Goal: Transaction & Acquisition: Book appointment/travel/reservation

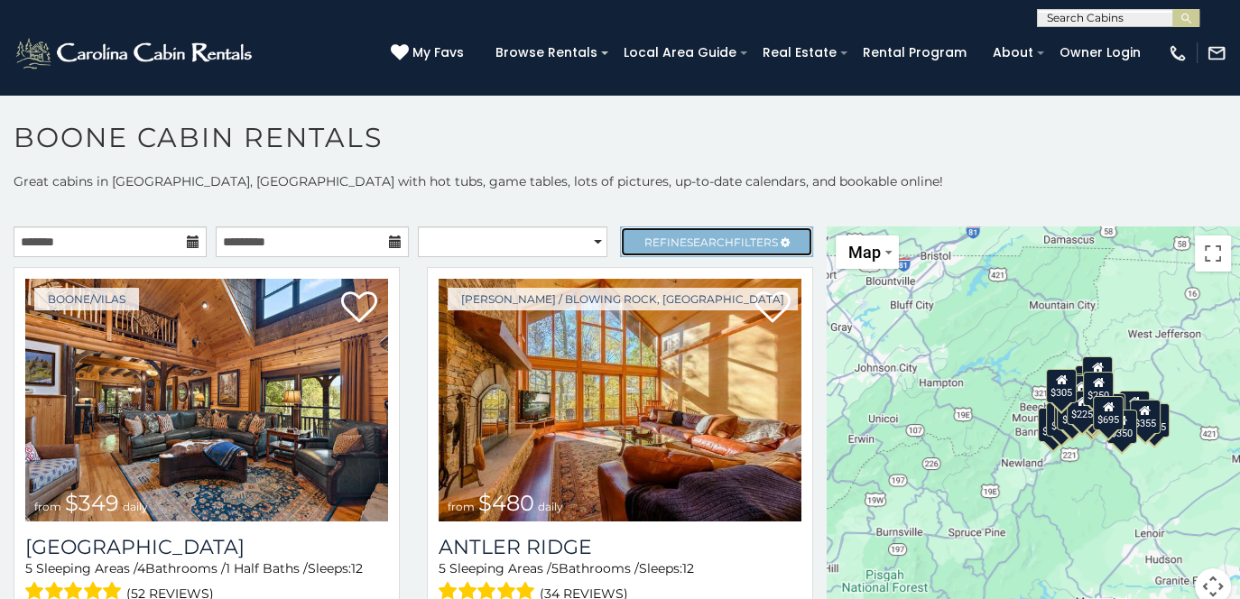
click at [687, 239] on span "Search" at bounding box center [710, 243] width 47 height 14
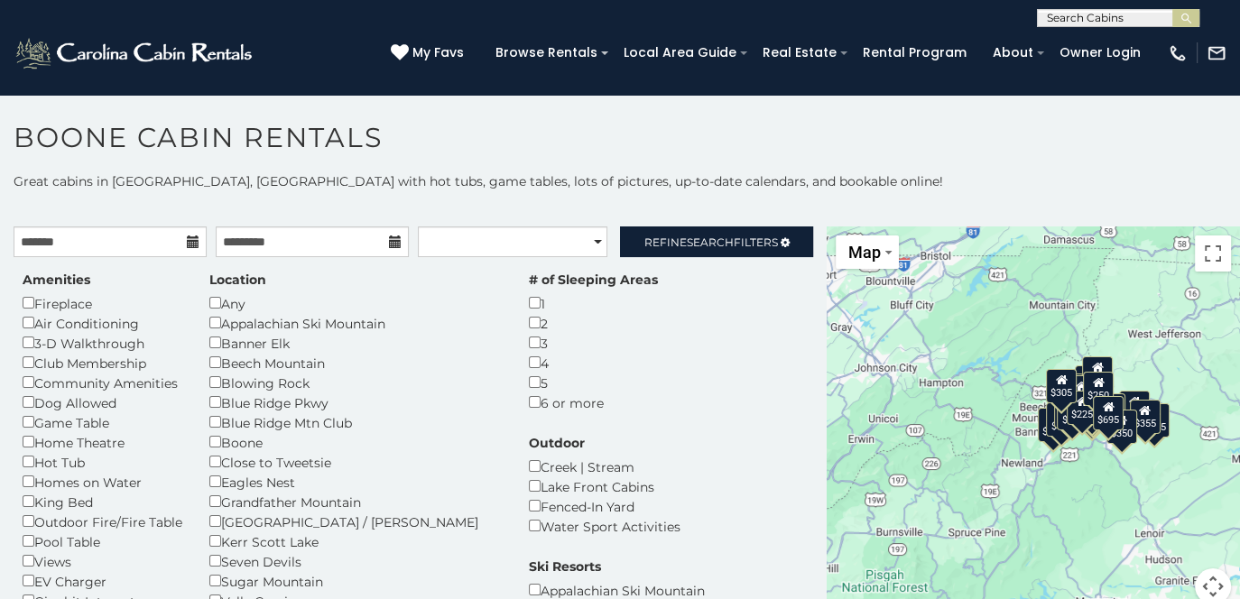
click at [515, 320] on div "# of Sleeping Areas 1 2 3 4 5 6 or more" at bounding box center [593, 342] width 156 height 142
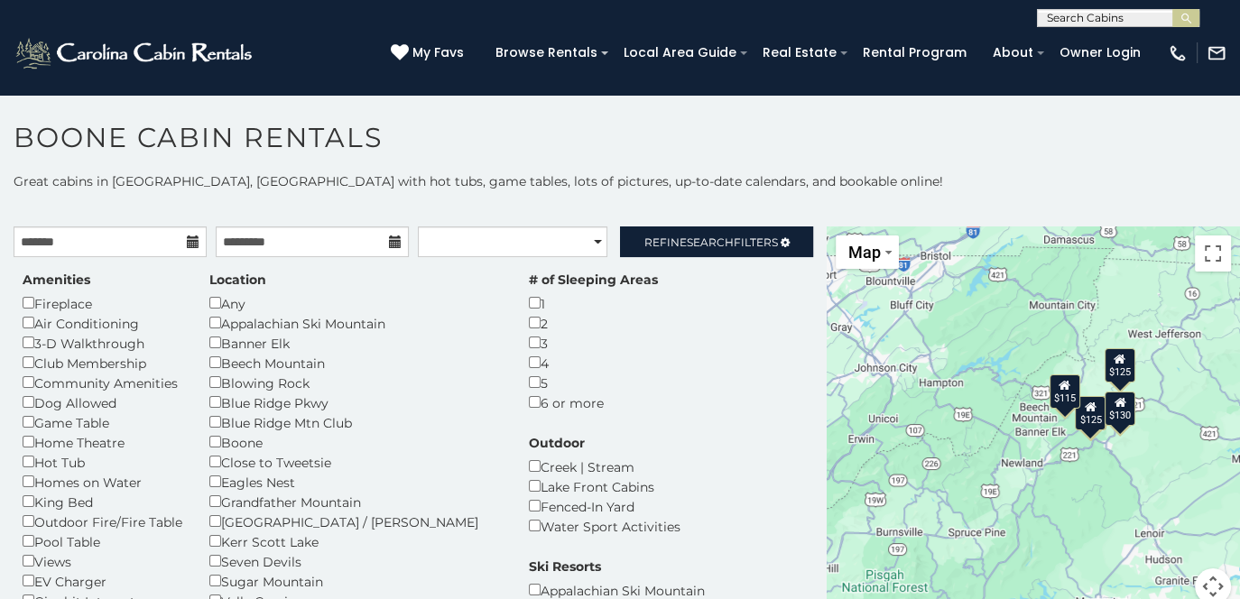
click at [396, 310] on div "Any" at bounding box center [355, 303] width 292 height 20
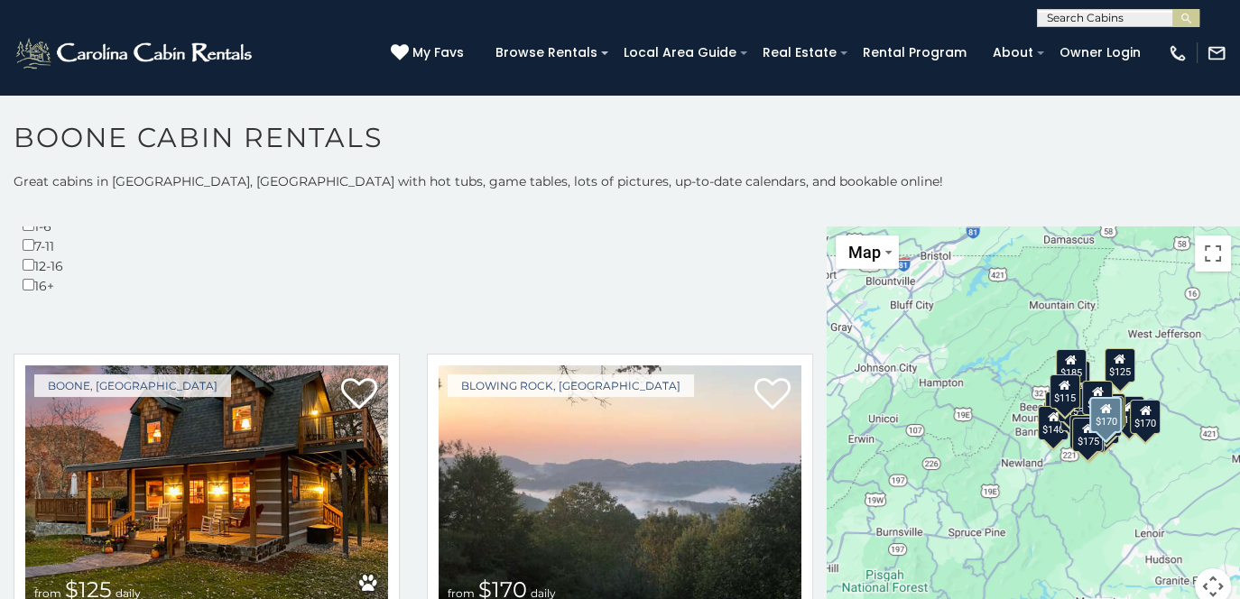
scroll to position [574, 0]
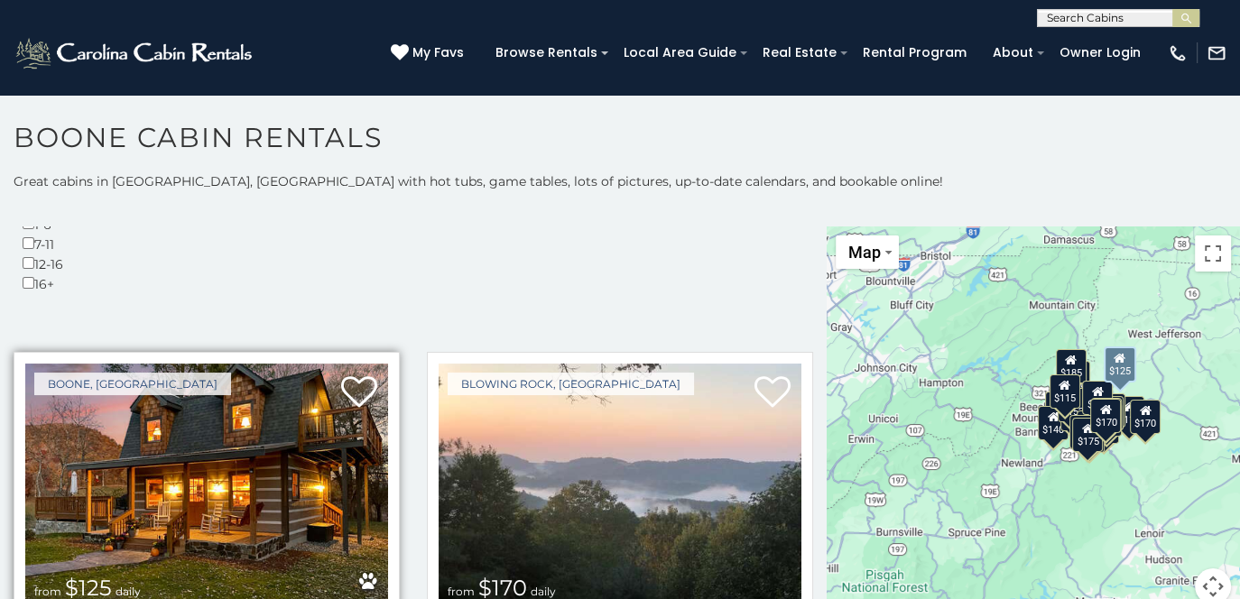
click at [265, 387] on img at bounding box center [206, 485] width 363 height 243
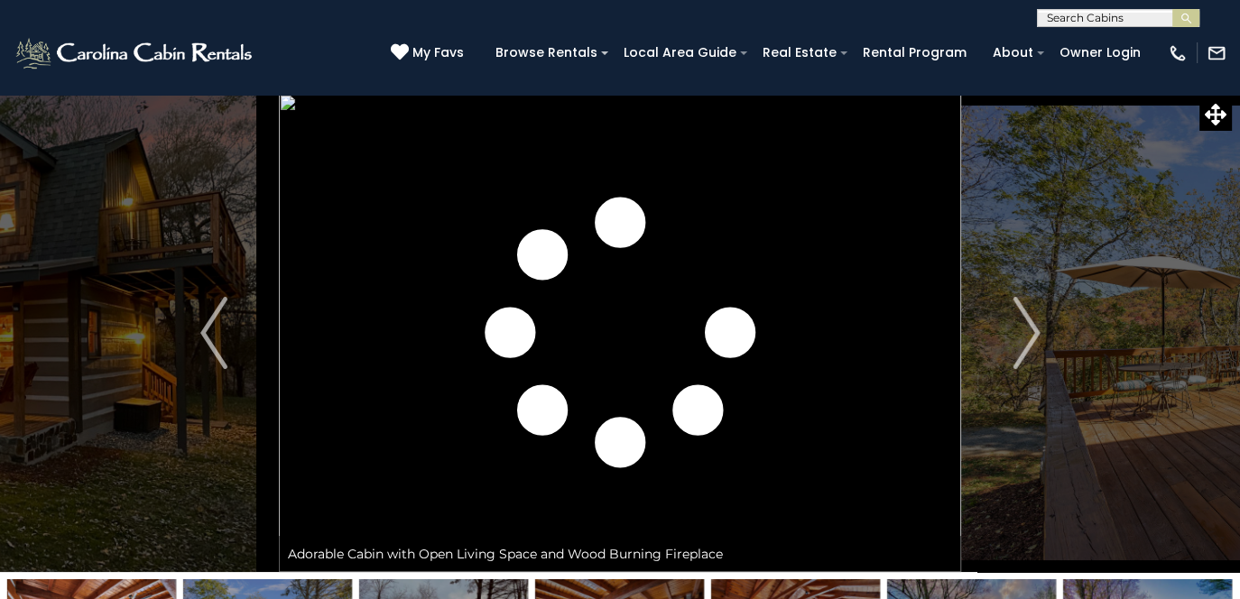
click at [1019, 341] on img "Next" at bounding box center [1025, 333] width 27 height 72
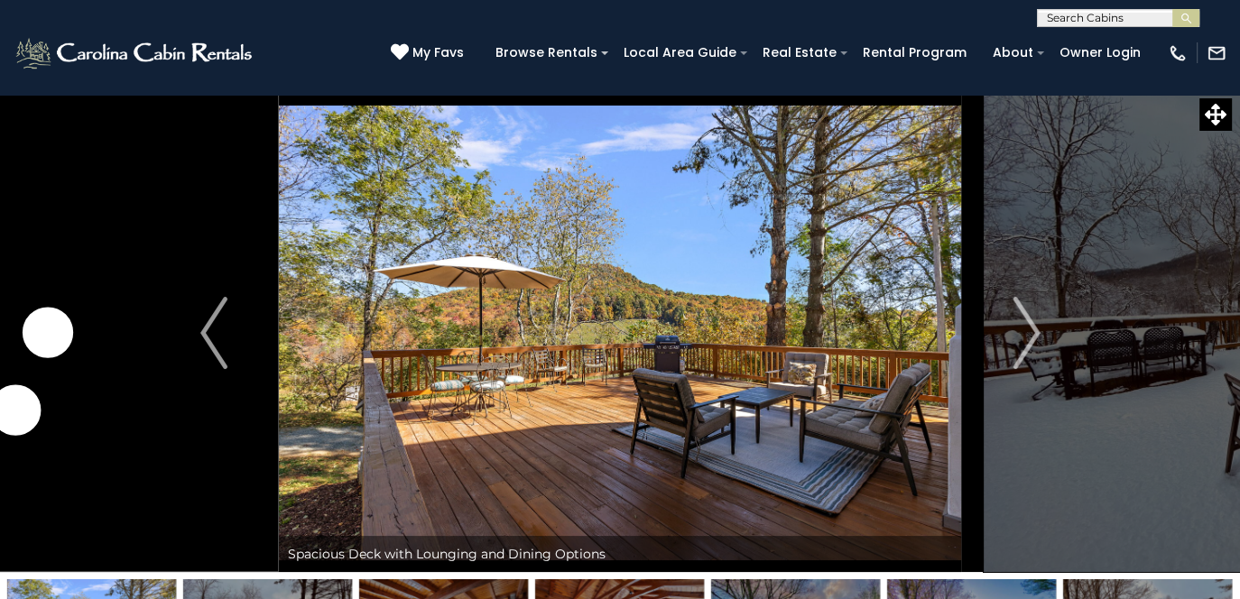
click at [1019, 341] on img "Next" at bounding box center [1025, 333] width 27 height 72
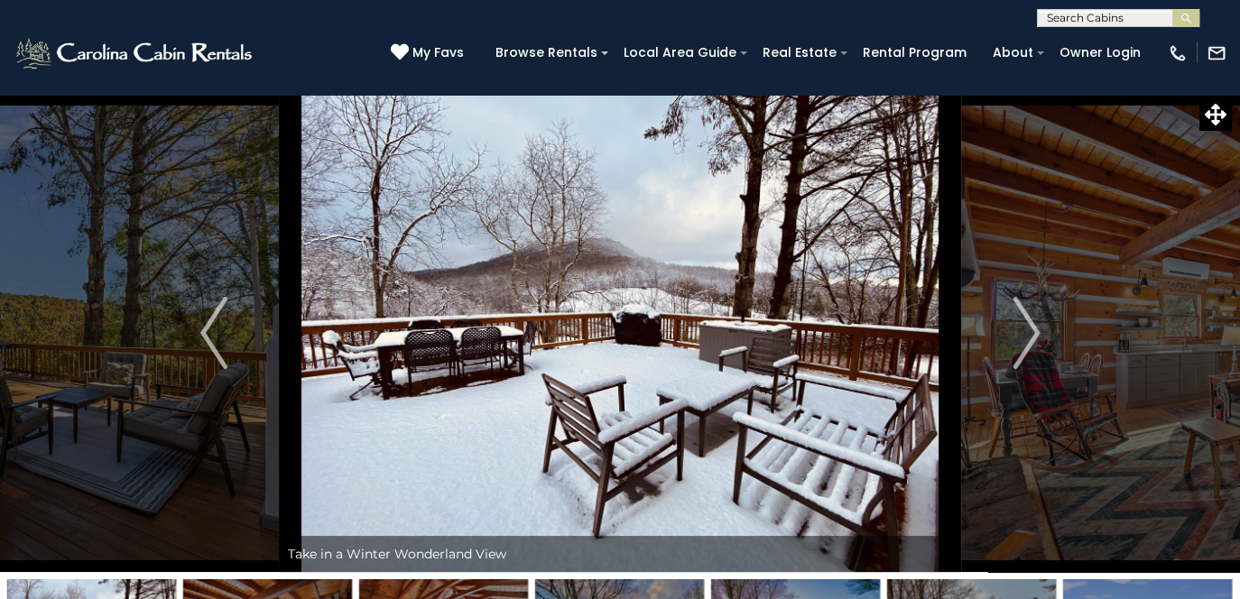
click at [1019, 341] on img "Next" at bounding box center [1025, 333] width 27 height 72
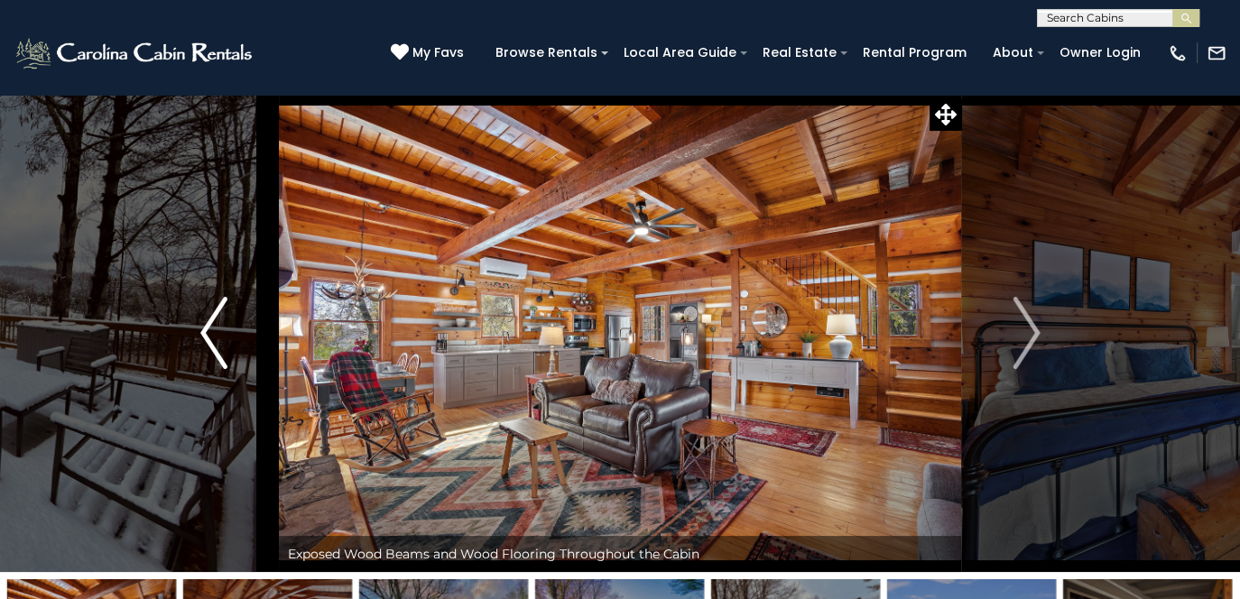
click at [208, 333] on img "Previous" at bounding box center [213, 333] width 27 height 72
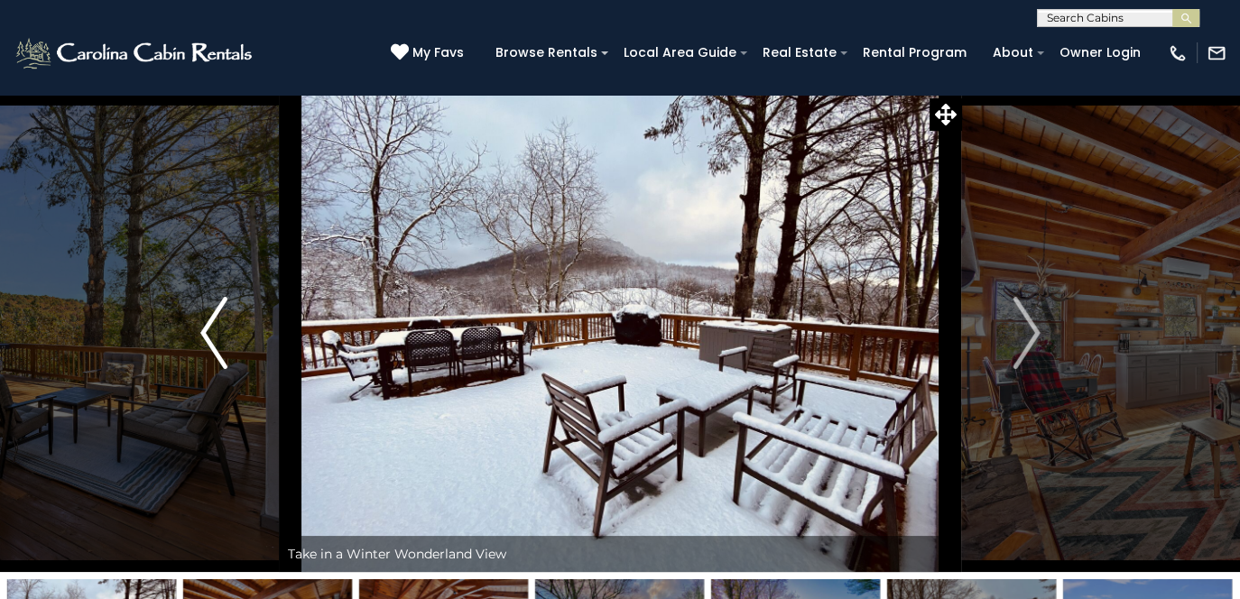
click at [208, 333] on img "Previous" at bounding box center [213, 333] width 27 height 72
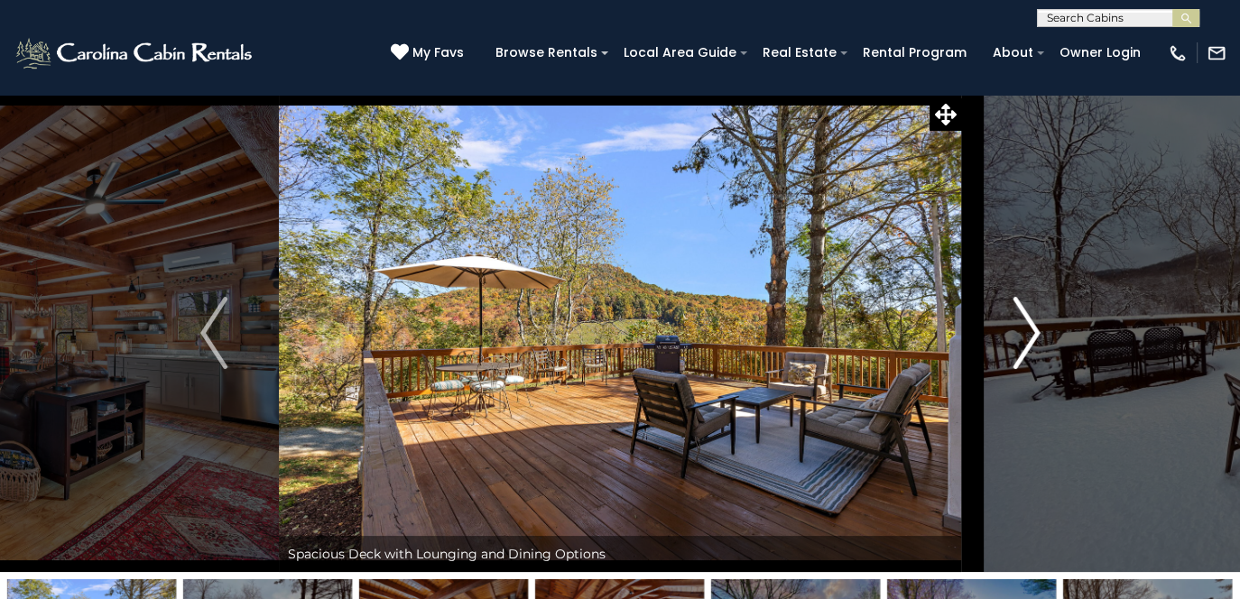
click at [1036, 326] on img "Next" at bounding box center [1025, 333] width 27 height 72
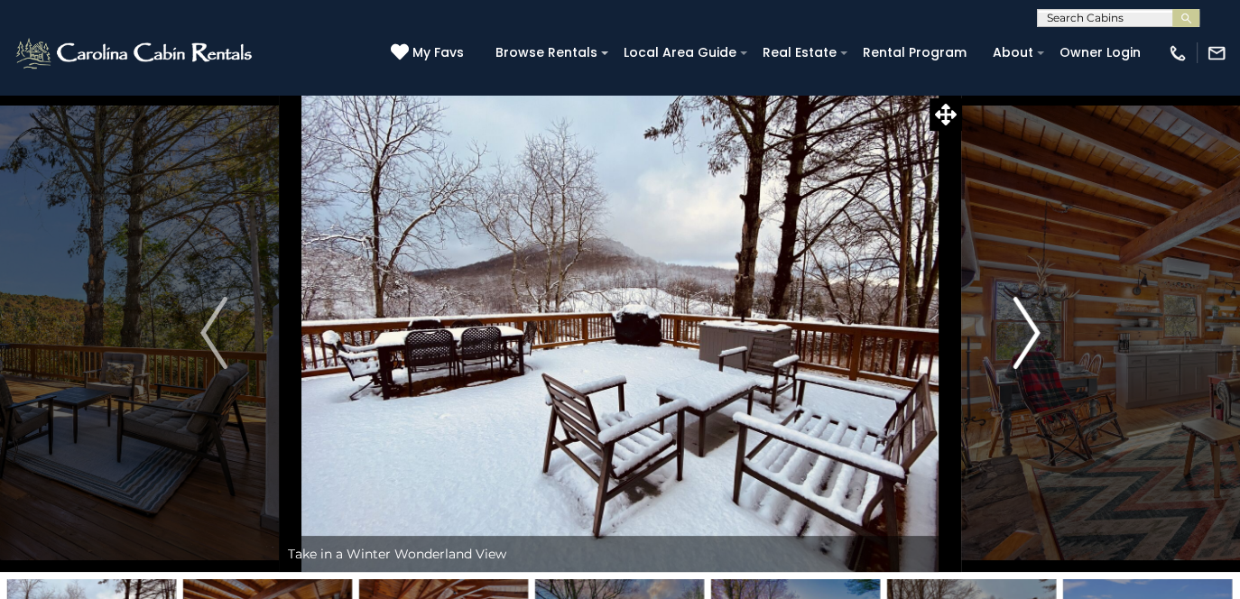
click at [1036, 326] on img "Next" at bounding box center [1025, 333] width 27 height 72
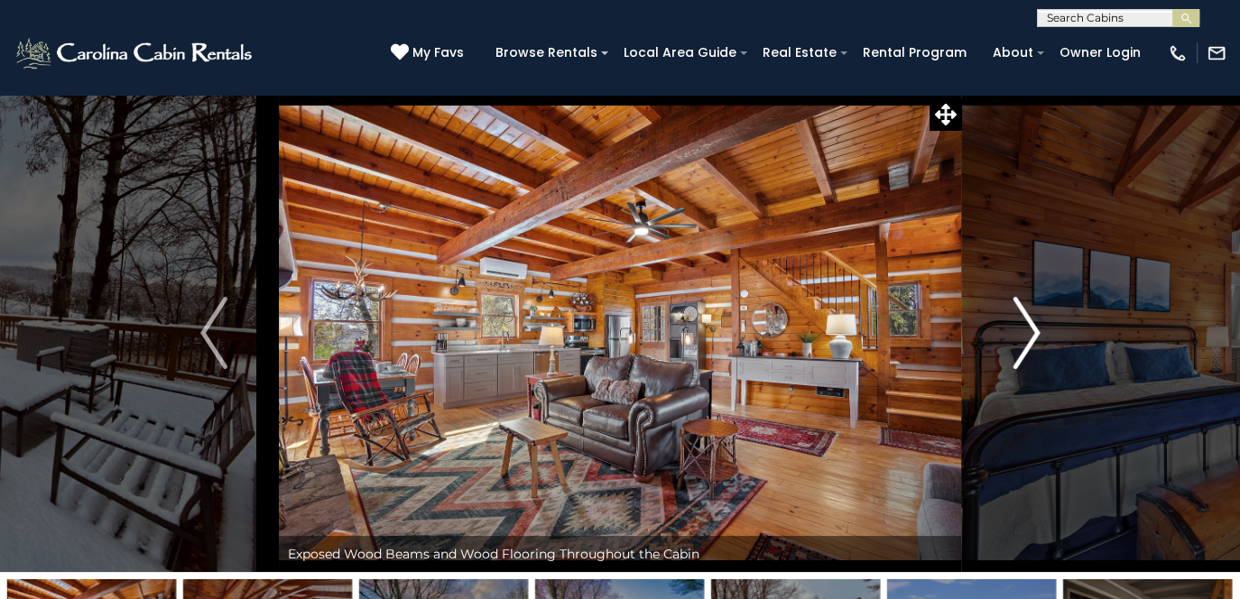
click at [1036, 326] on img "Next" at bounding box center [1025, 333] width 27 height 72
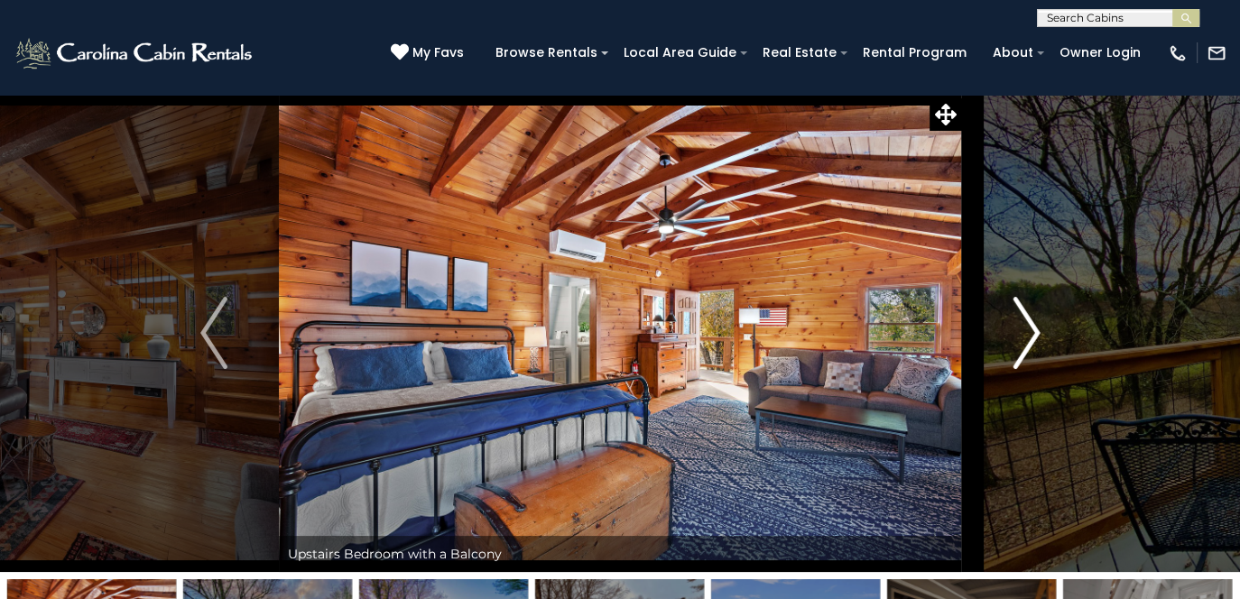
click at [1036, 326] on img "Next" at bounding box center [1025, 333] width 27 height 72
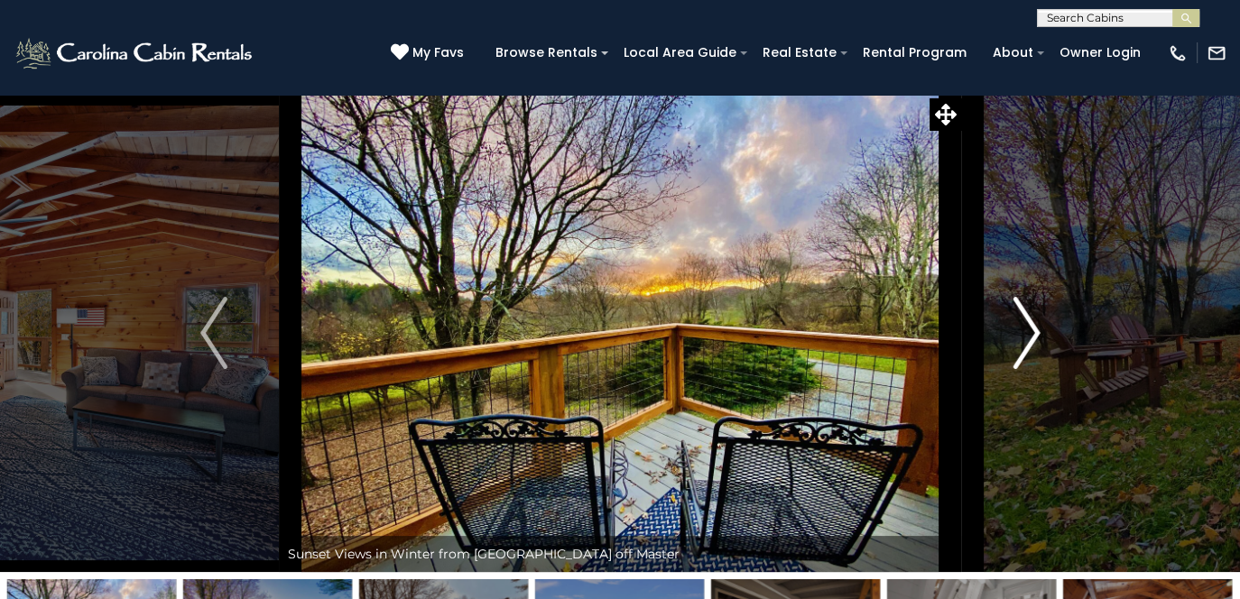
click at [1036, 326] on img "Next" at bounding box center [1025, 333] width 27 height 72
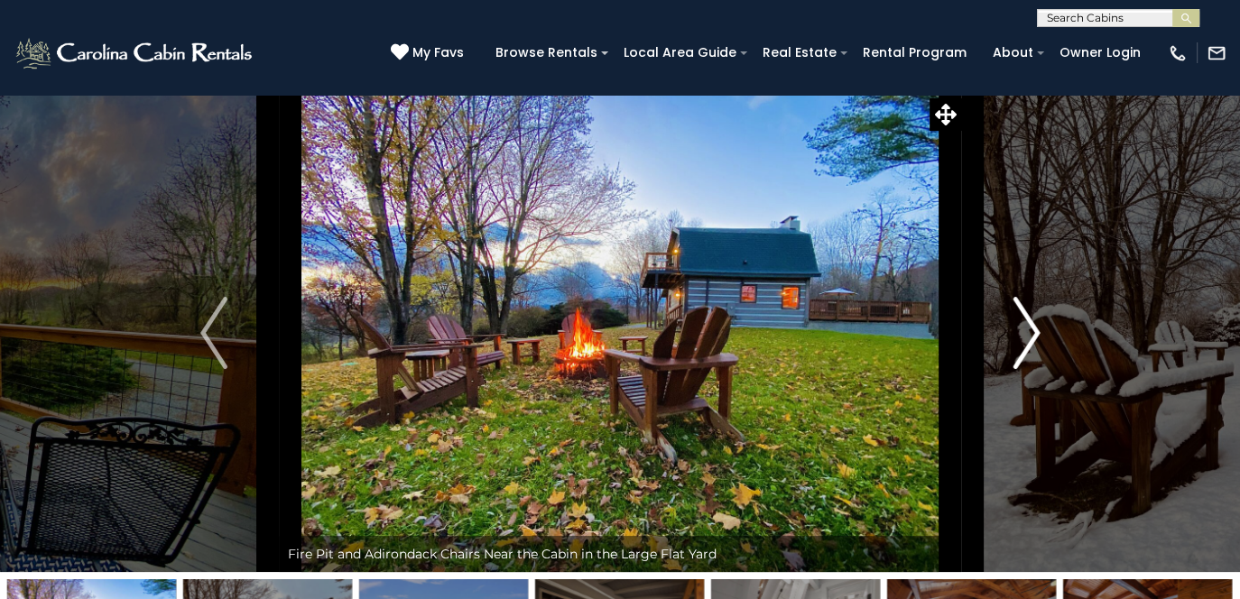
click at [1036, 326] on img "Next" at bounding box center [1025, 333] width 27 height 72
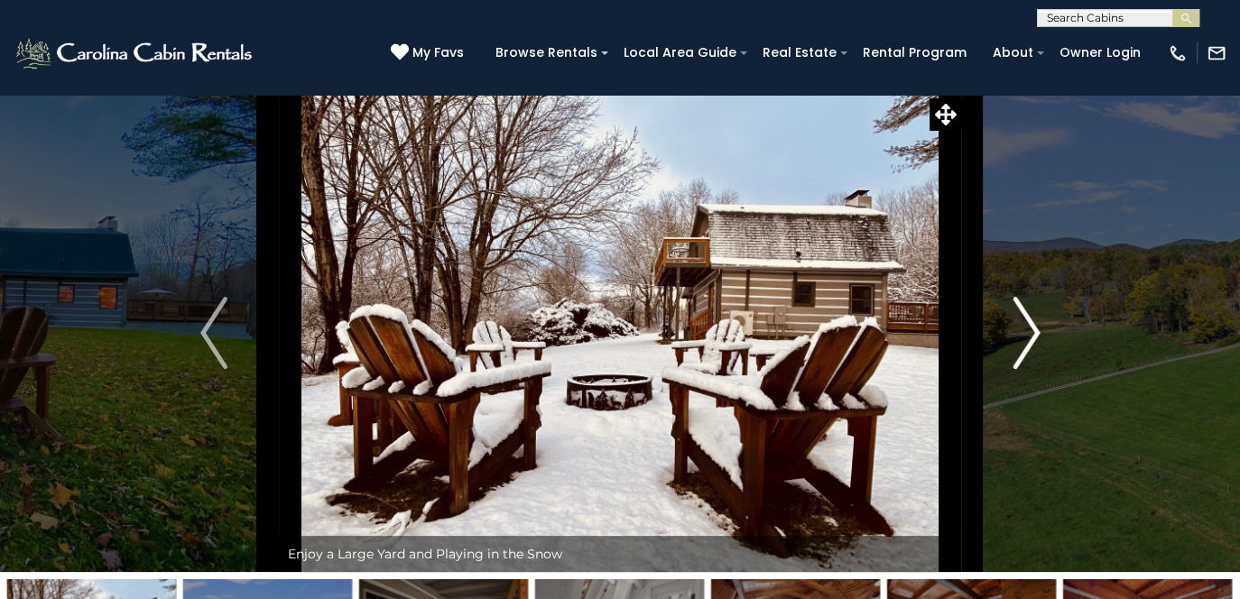
click at [1036, 326] on img "Next" at bounding box center [1025, 333] width 27 height 72
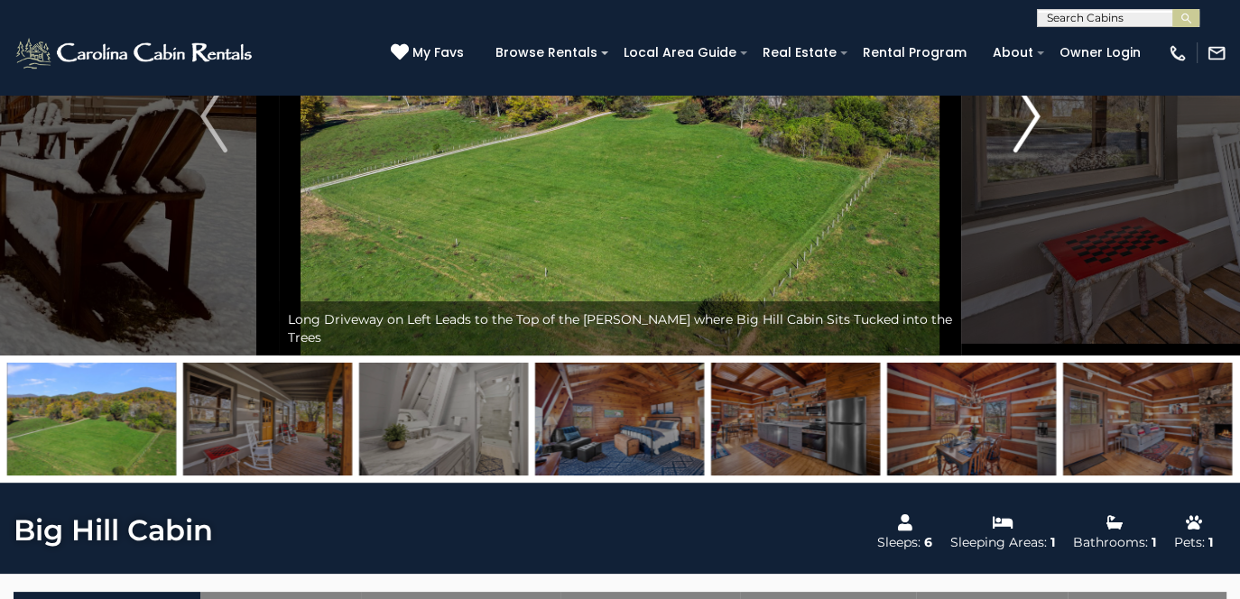
scroll to position [218, 0]
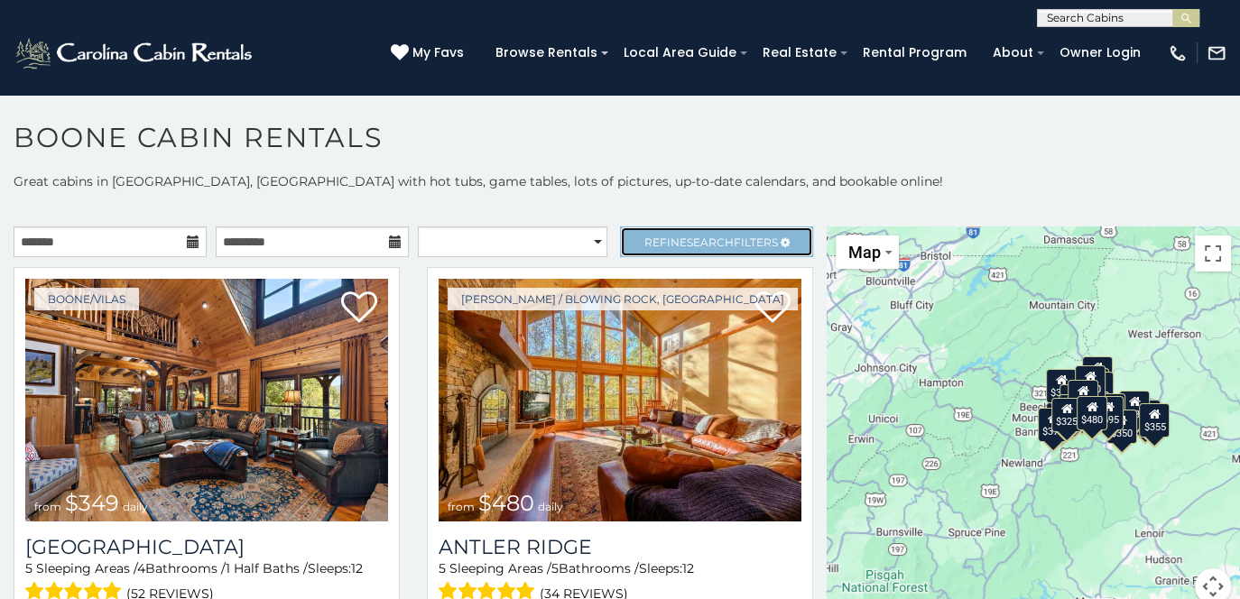
click at [732, 236] on span "Refine Search Filters" at bounding box center [711, 243] width 134 height 14
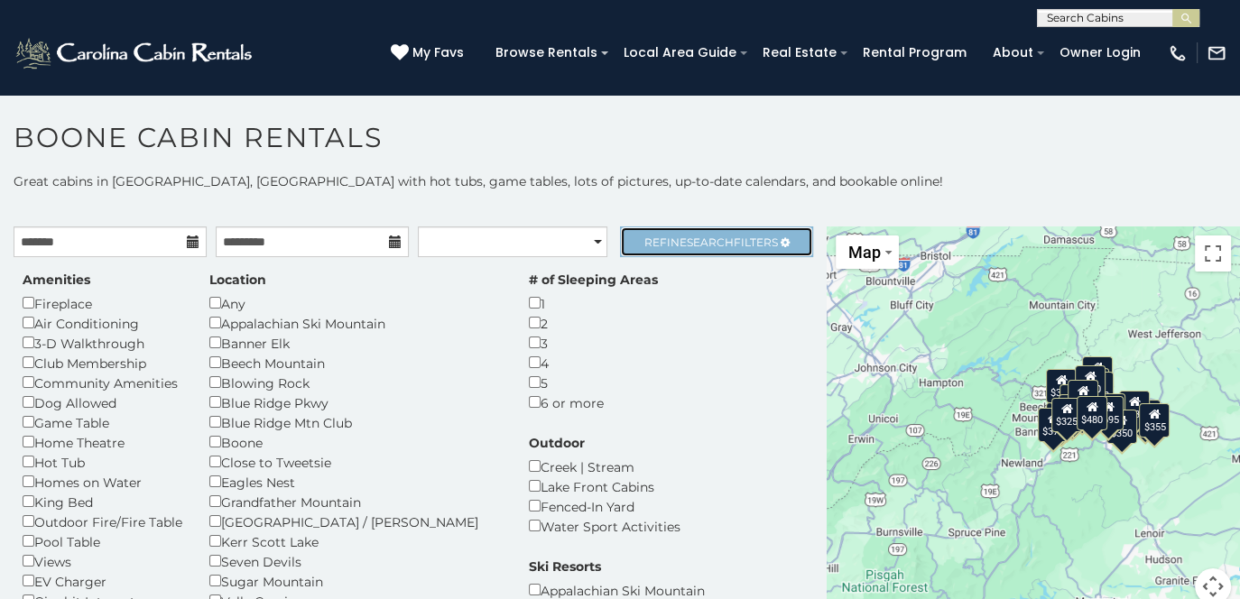
click at [697, 245] on span "Search" at bounding box center [710, 243] width 47 height 14
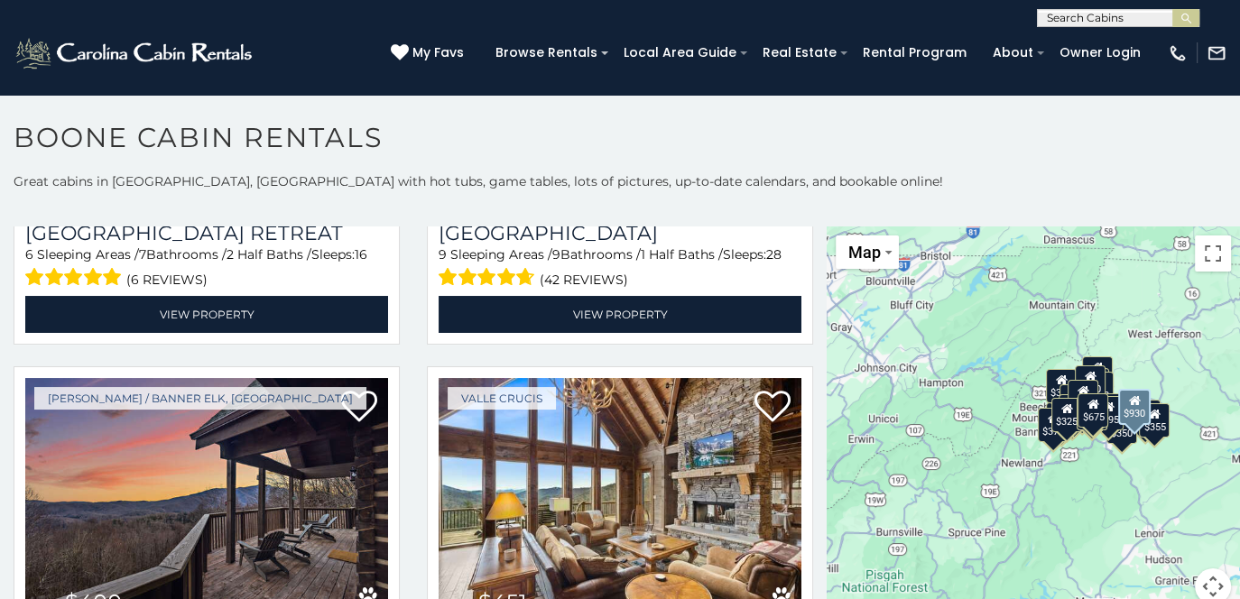
scroll to position [1558, 0]
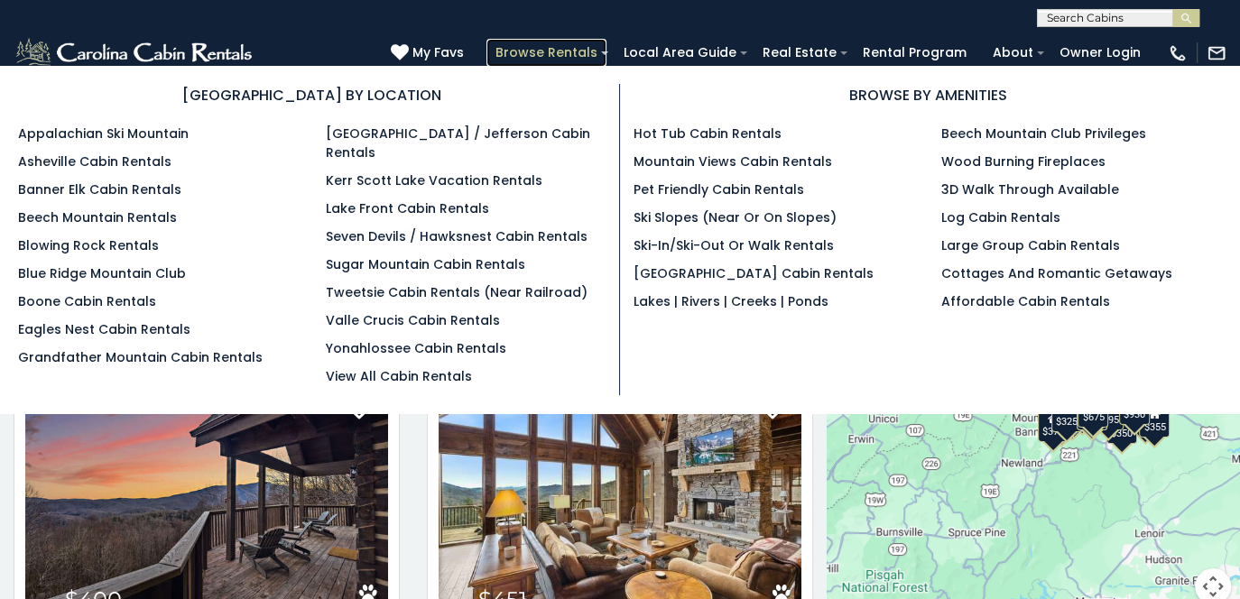
click at [596, 50] on link "Browse Rentals" at bounding box center [546, 53] width 120 height 28
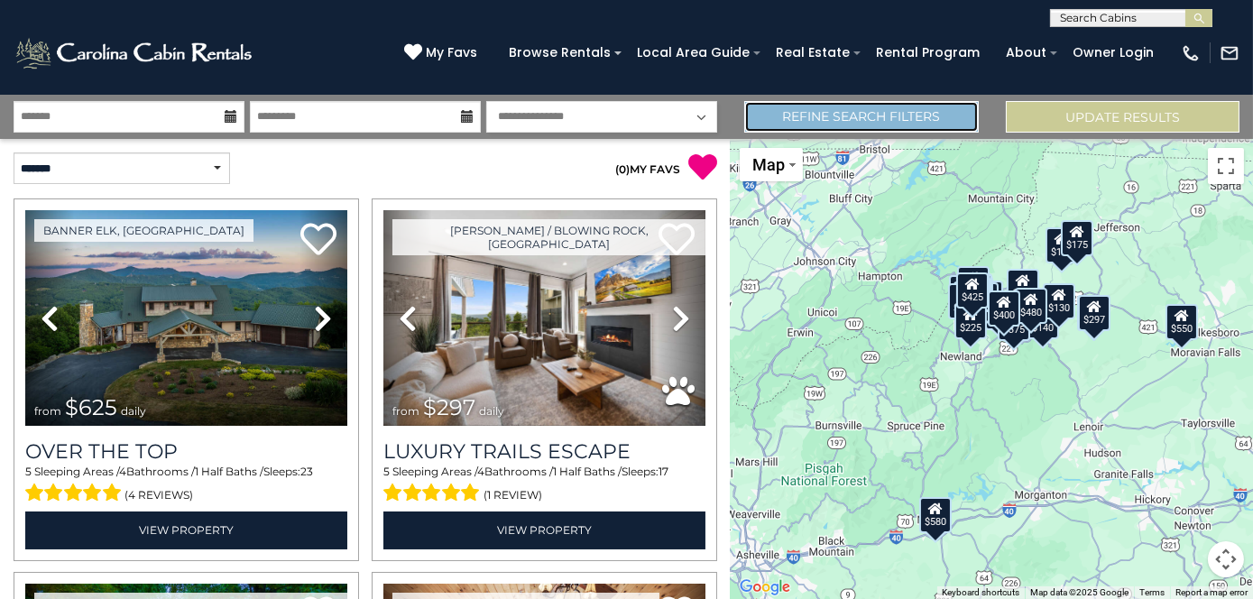
click at [800, 113] on link "Refine Search Filters" at bounding box center [861, 117] width 234 height 32
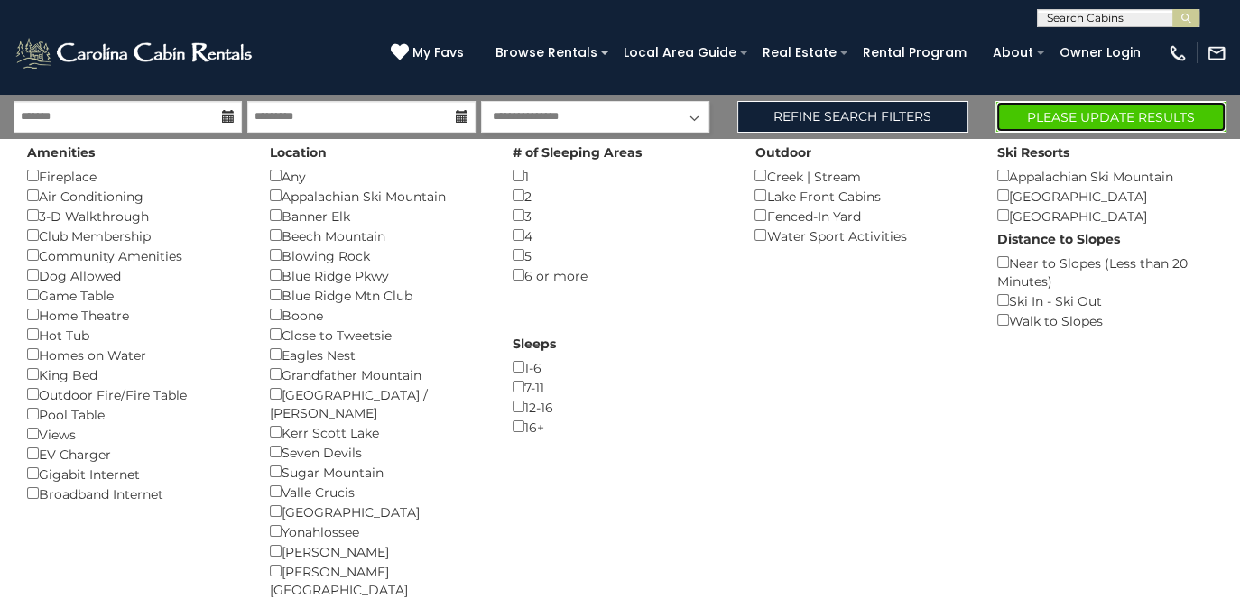
click at [1056, 110] on button "Please Update Results" at bounding box center [1110, 117] width 231 height 32
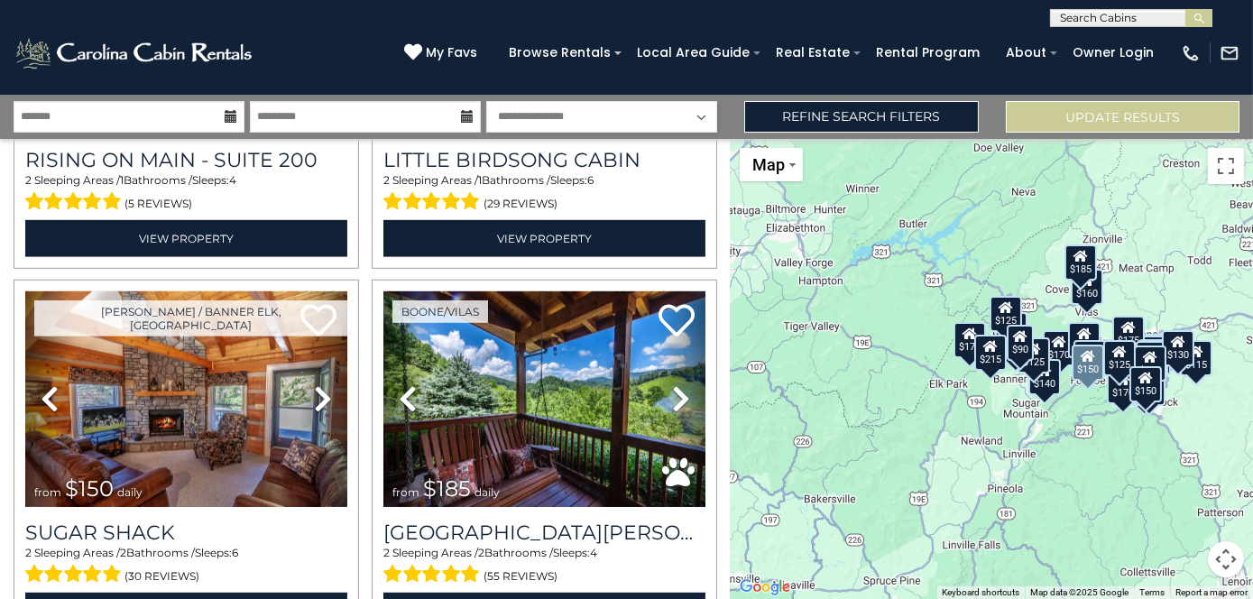
scroll to position [2586, 0]
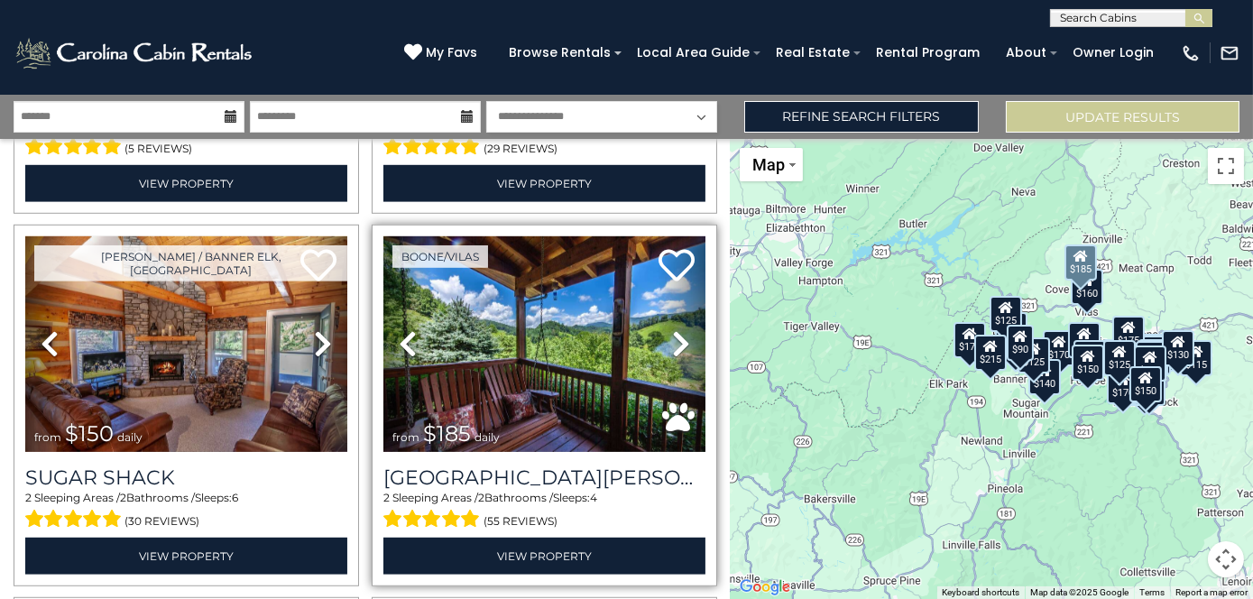
click at [460, 421] on span "$185" at bounding box center [447, 434] width 48 height 26
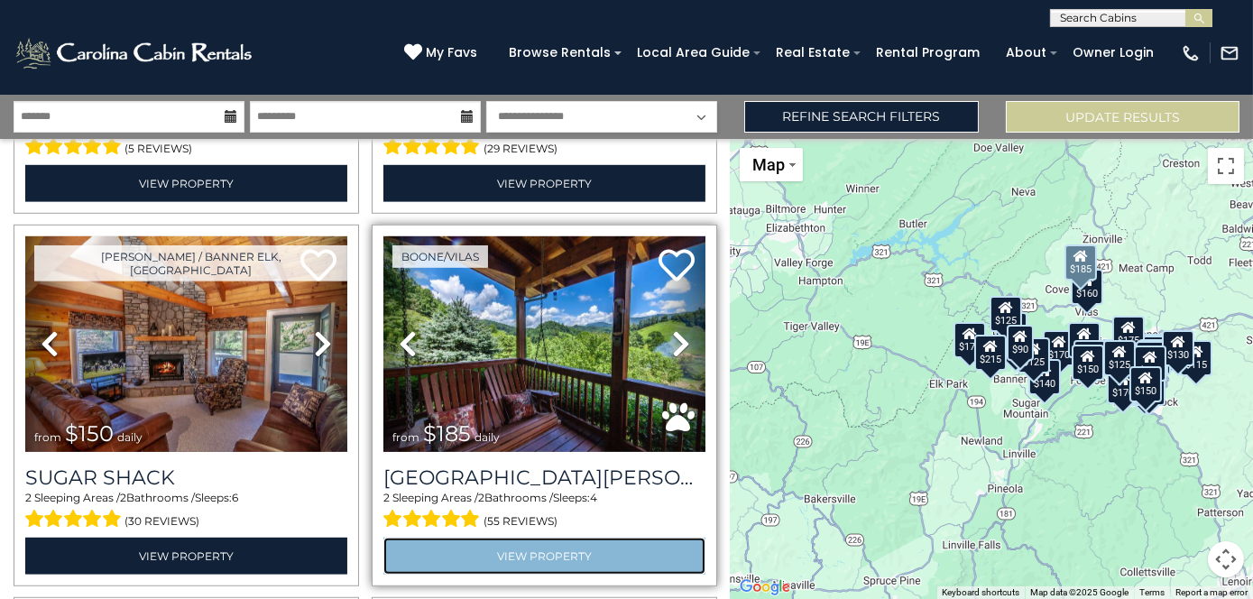
click at [512, 538] on link "View Property" at bounding box center [545, 556] width 322 height 37
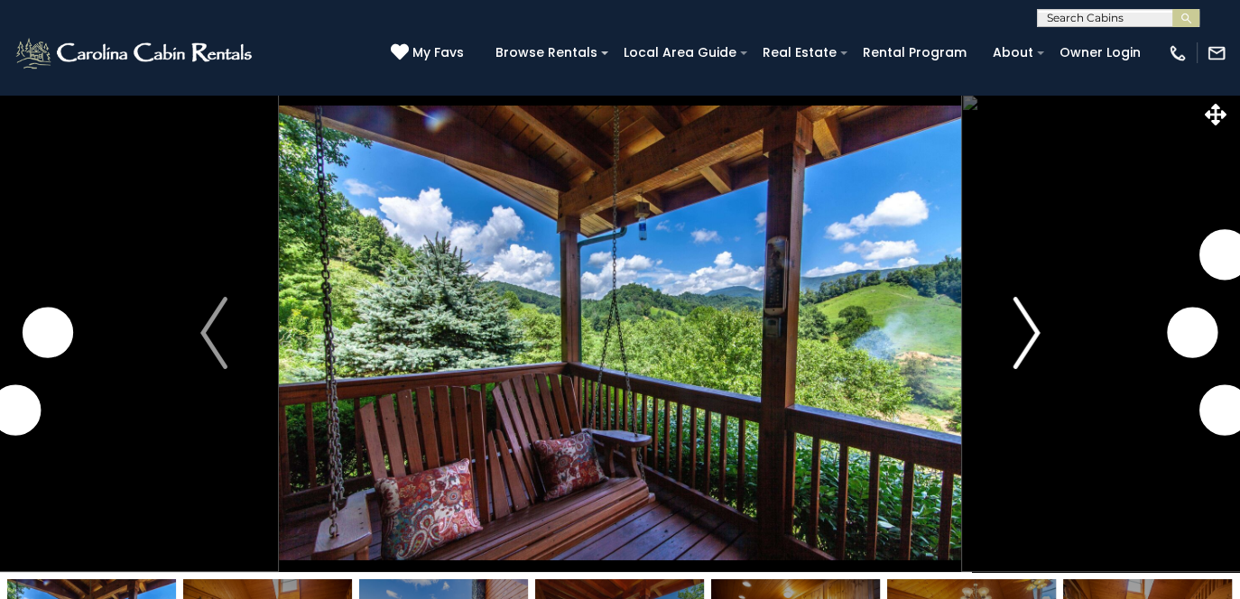
click at [1027, 335] on img "Next" at bounding box center [1025, 333] width 27 height 72
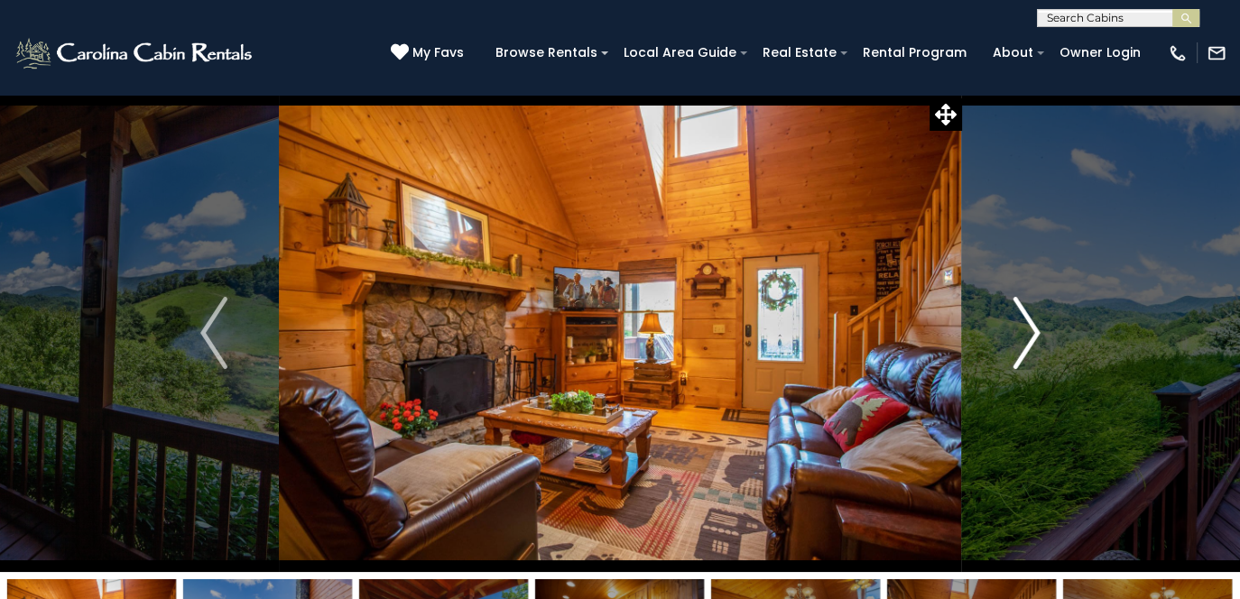
click at [1027, 335] on img "Next" at bounding box center [1025, 333] width 27 height 72
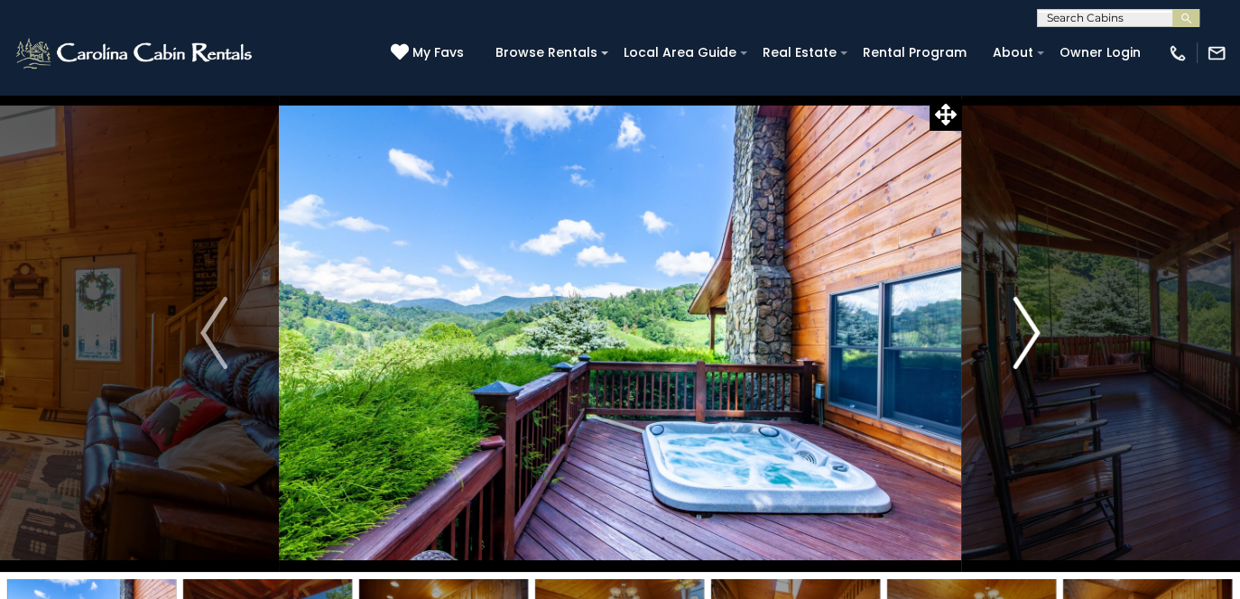
click at [1027, 335] on img "Next" at bounding box center [1025, 333] width 27 height 72
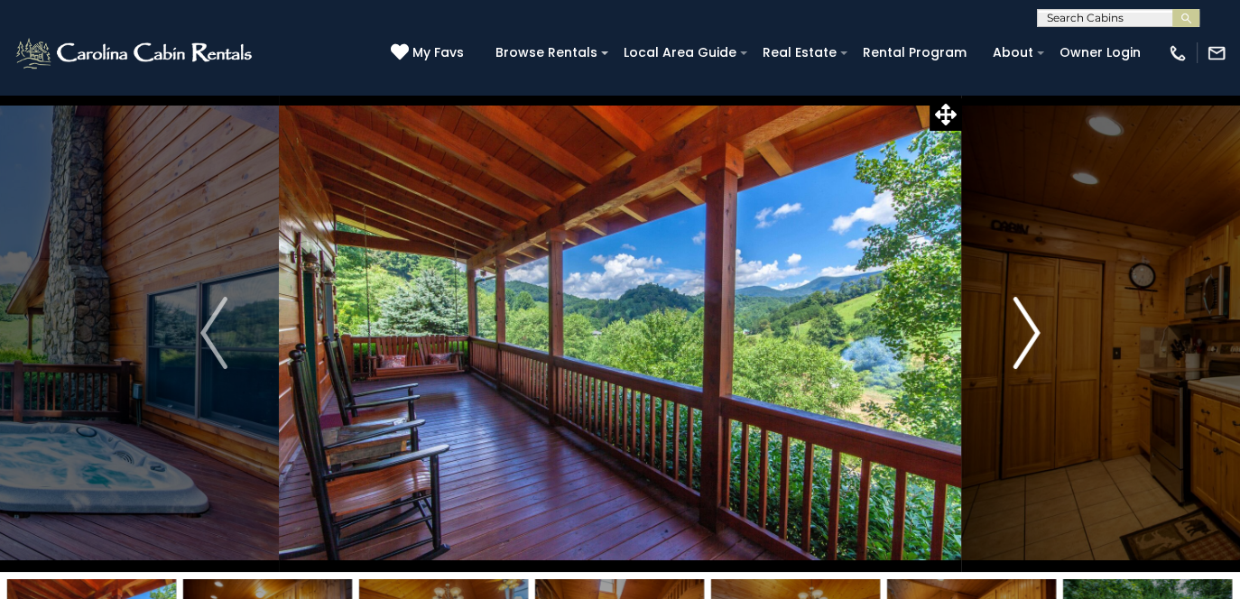
click at [1027, 335] on img "Next" at bounding box center [1025, 333] width 27 height 72
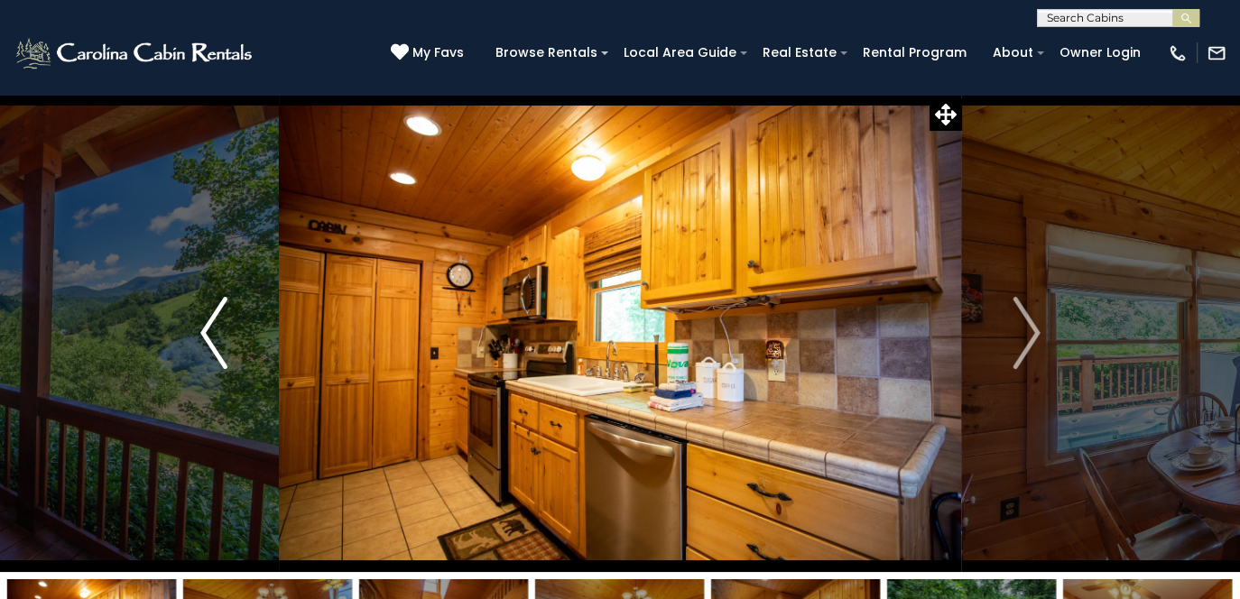
click at [208, 337] on img "Previous" at bounding box center [213, 333] width 27 height 72
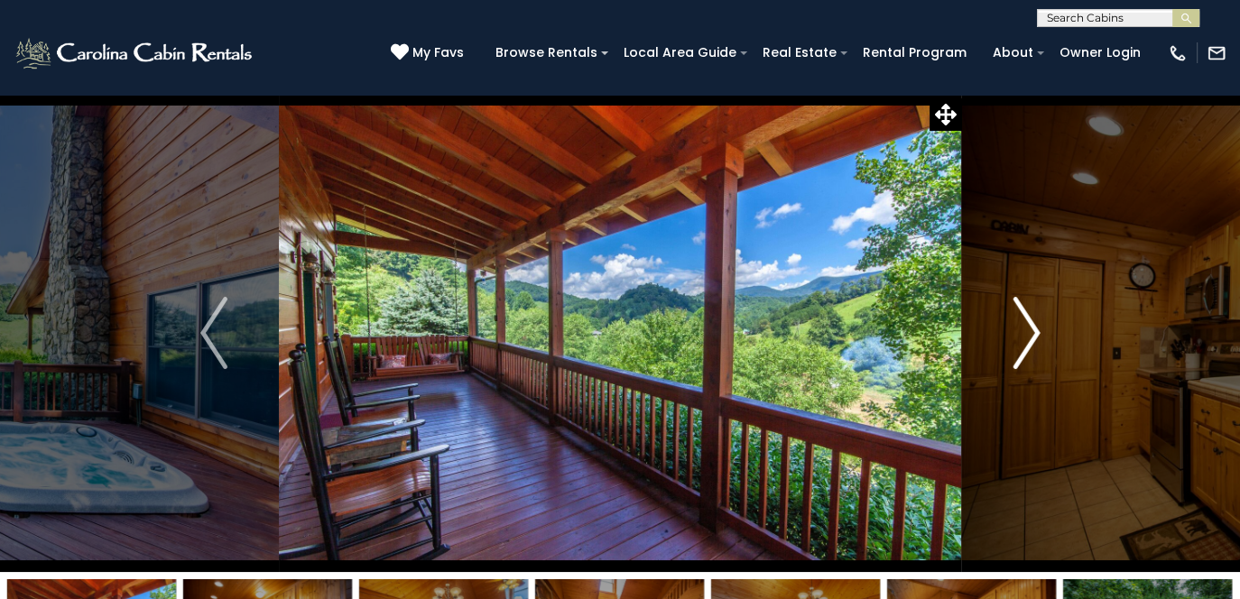
click at [1032, 340] on img "Next" at bounding box center [1025, 333] width 27 height 72
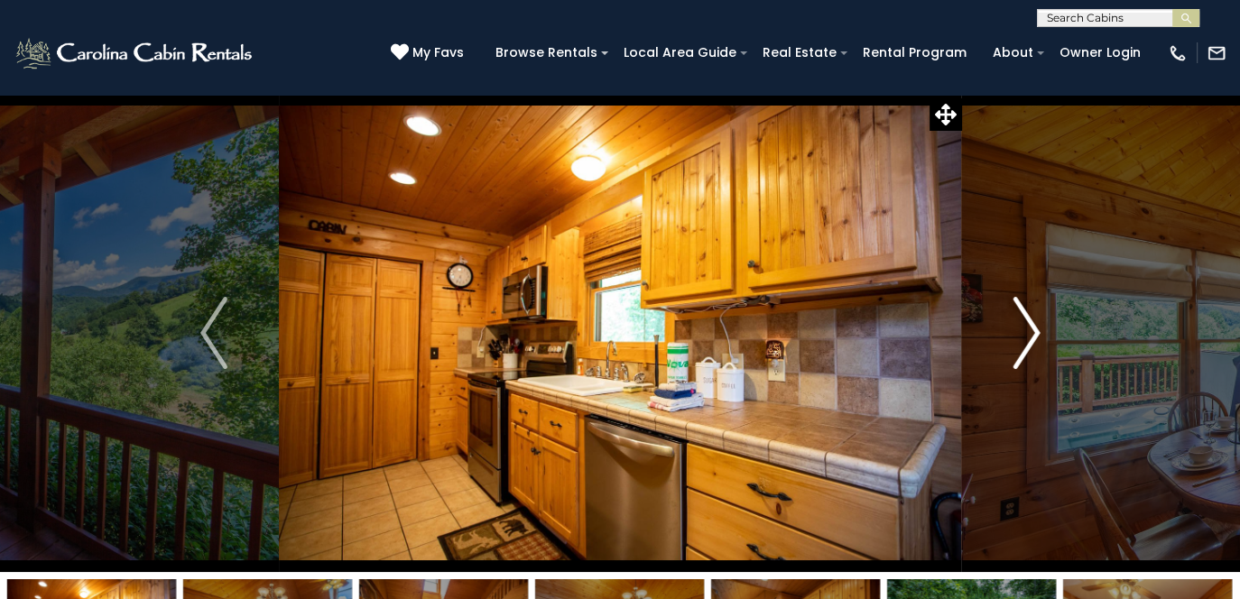
click at [1032, 340] on img "Next" at bounding box center [1025, 333] width 27 height 72
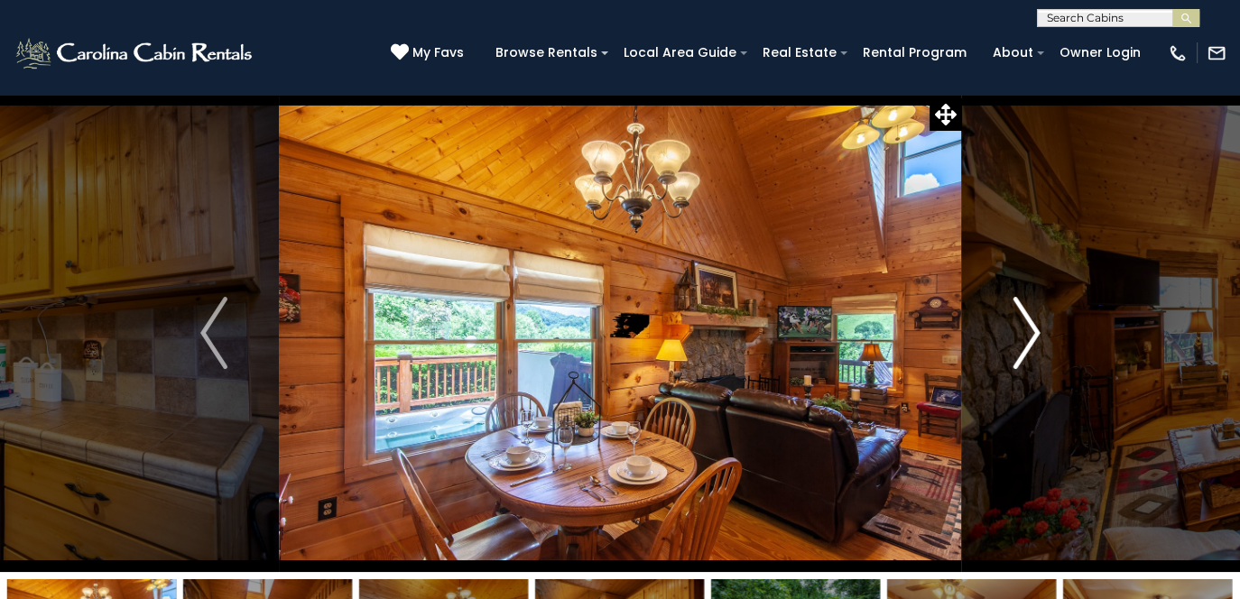
click at [1032, 340] on img "Next" at bounding box center [1025, 333] width 27 height 72
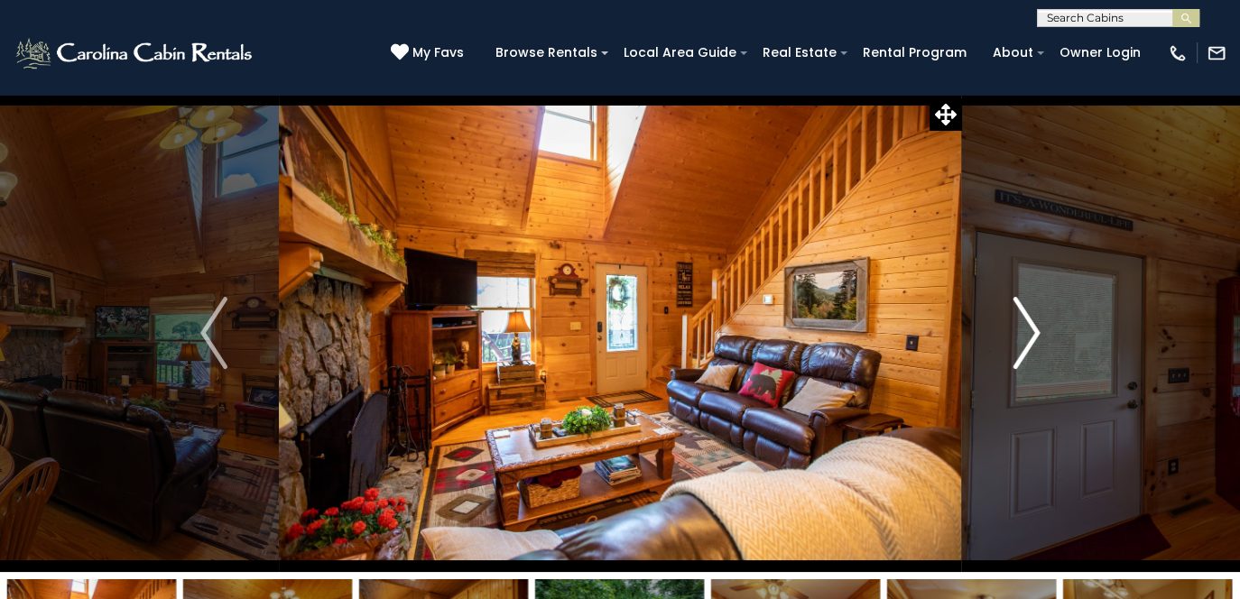
click at [1032, 340] on img "Next" at bounding box center [1025, 333] width 27 height 72
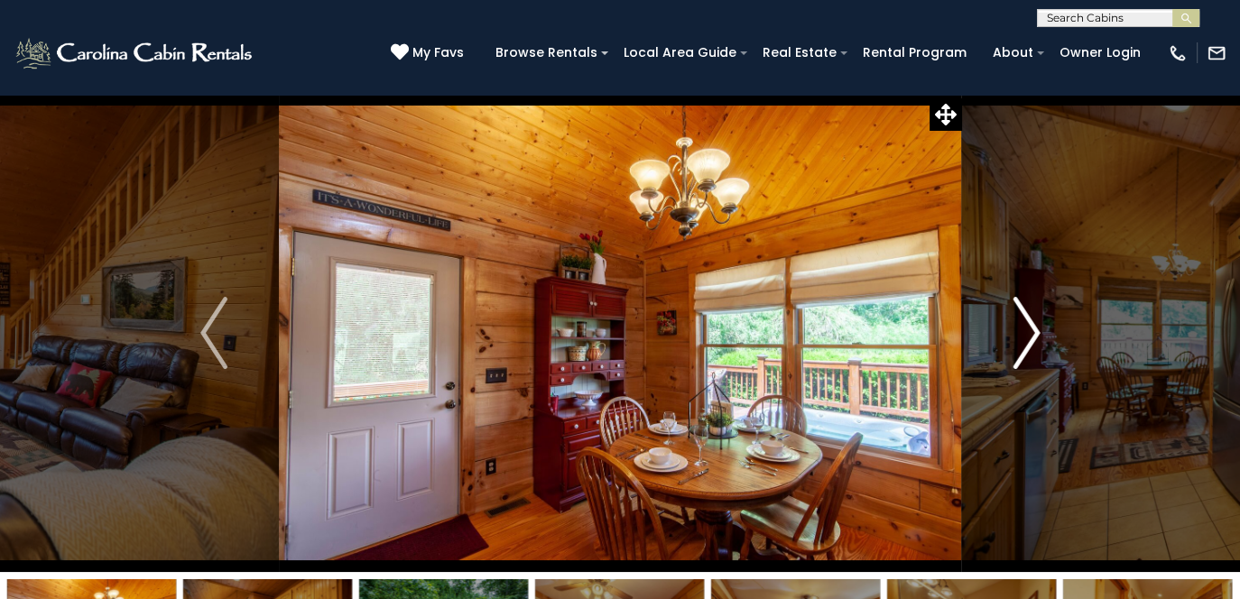
click at [1032, 340] on img "Next" at bounding box center [1025, 333] width 27 height 72
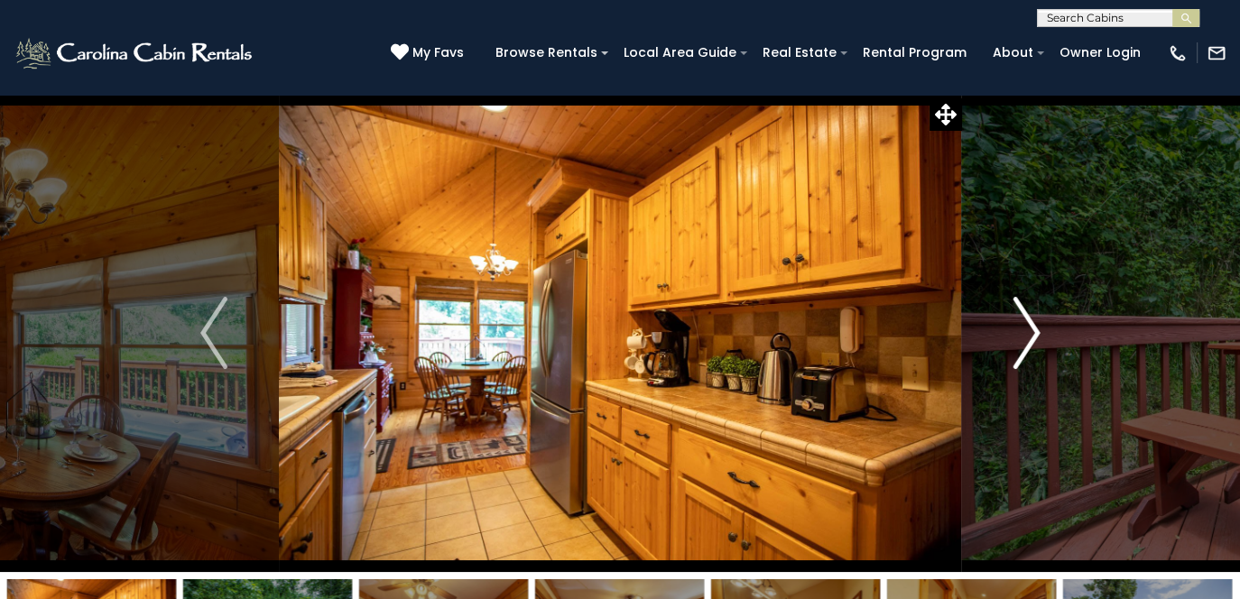
click at [1032, 340] on img "Next" at bounding box center [1025, 333] width 27 height 72
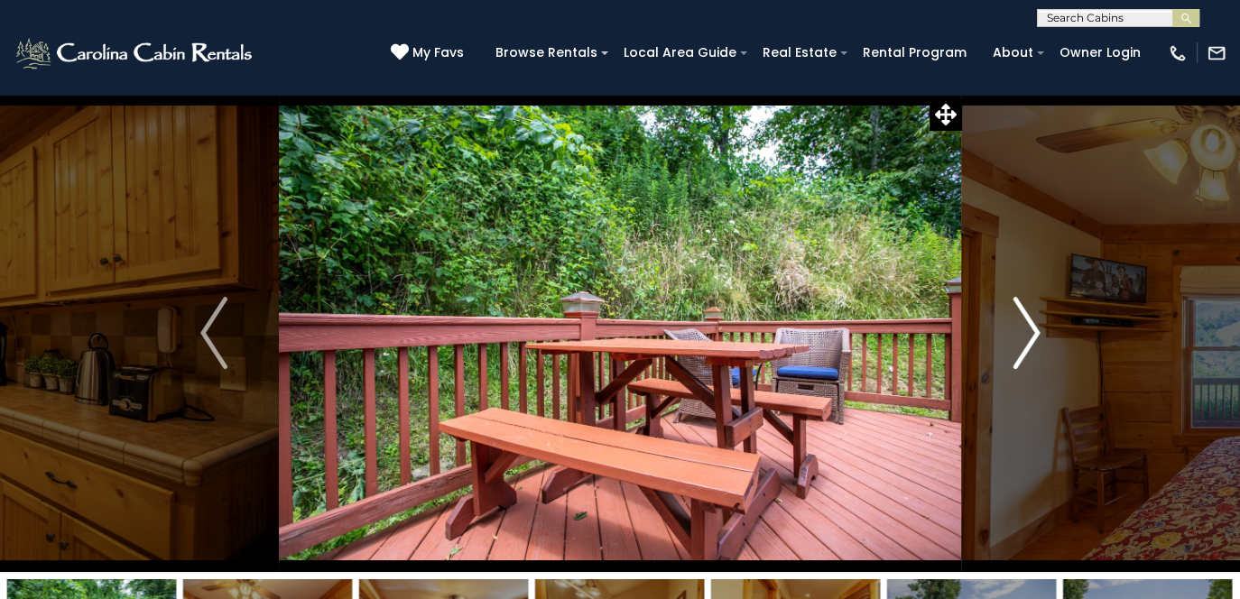
click at [1032, 340] on img "Next" at bounding box center [1025, 333] width 27 height 72
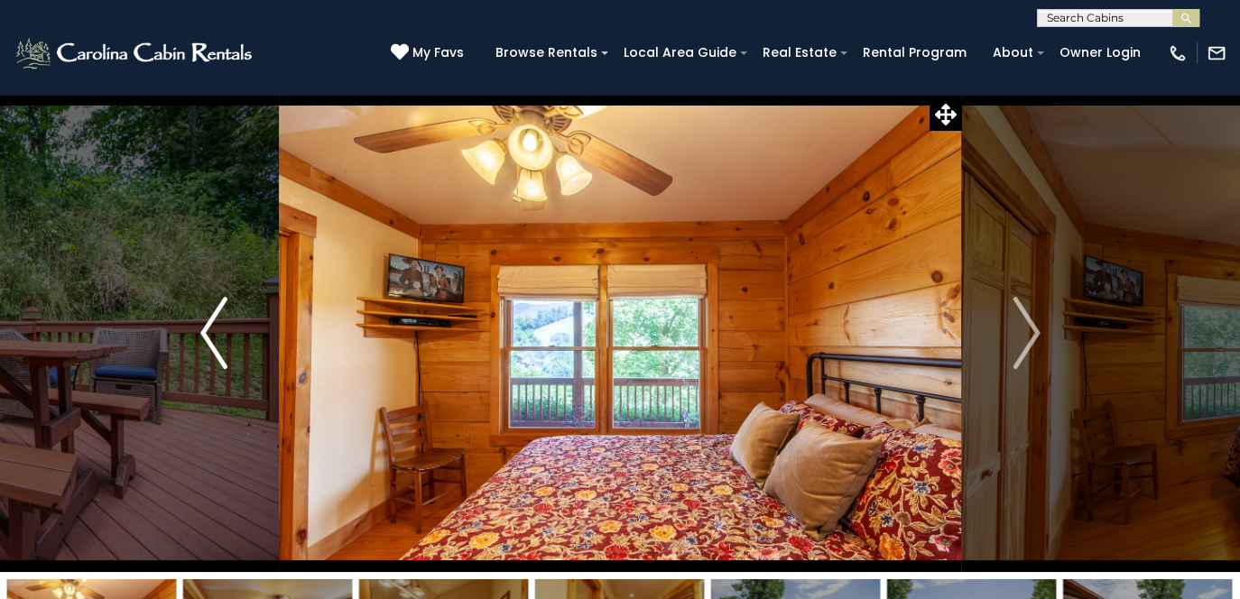
click at [217, 330] on img "Previous" at bounding box center [213, 333] width 27 height 72
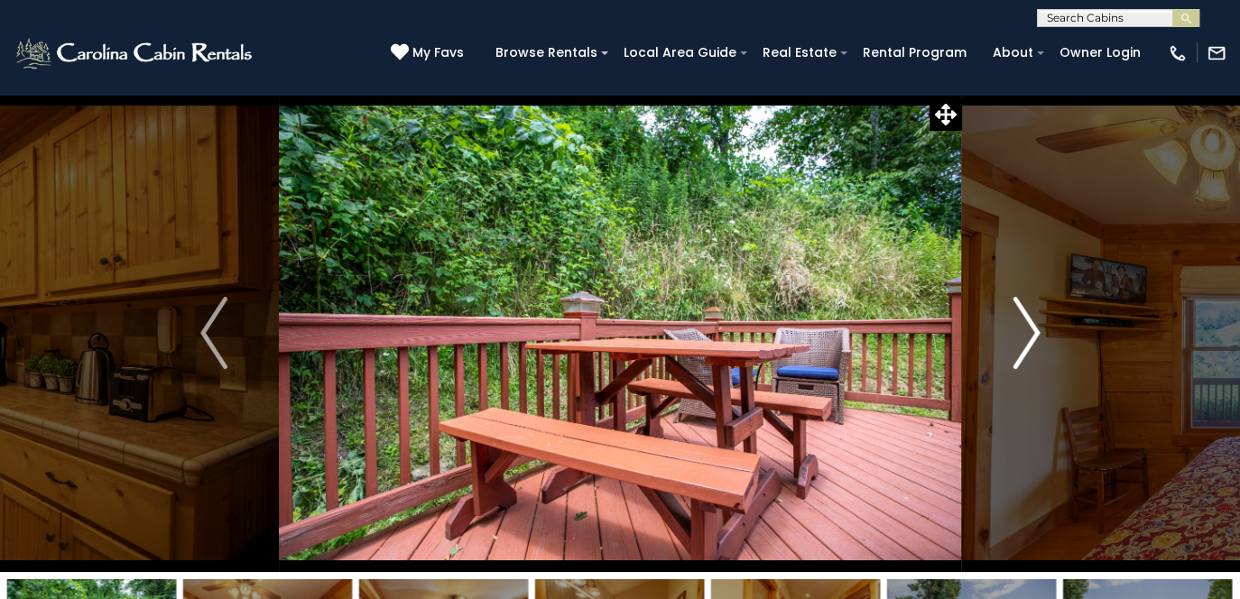
click at [1045, 335] on button "Next" at bounding box center [1026, 333] width 131 height 478
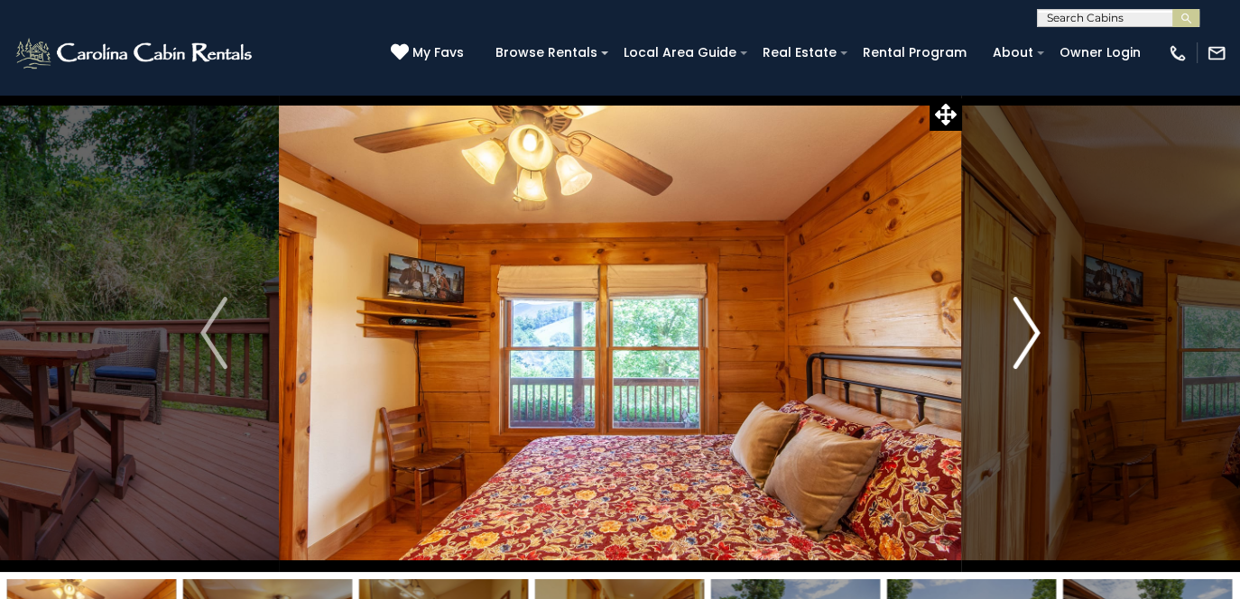
click at [1045, 335] on button "Next" at bounding box center [1026, 333] width 131 height 478
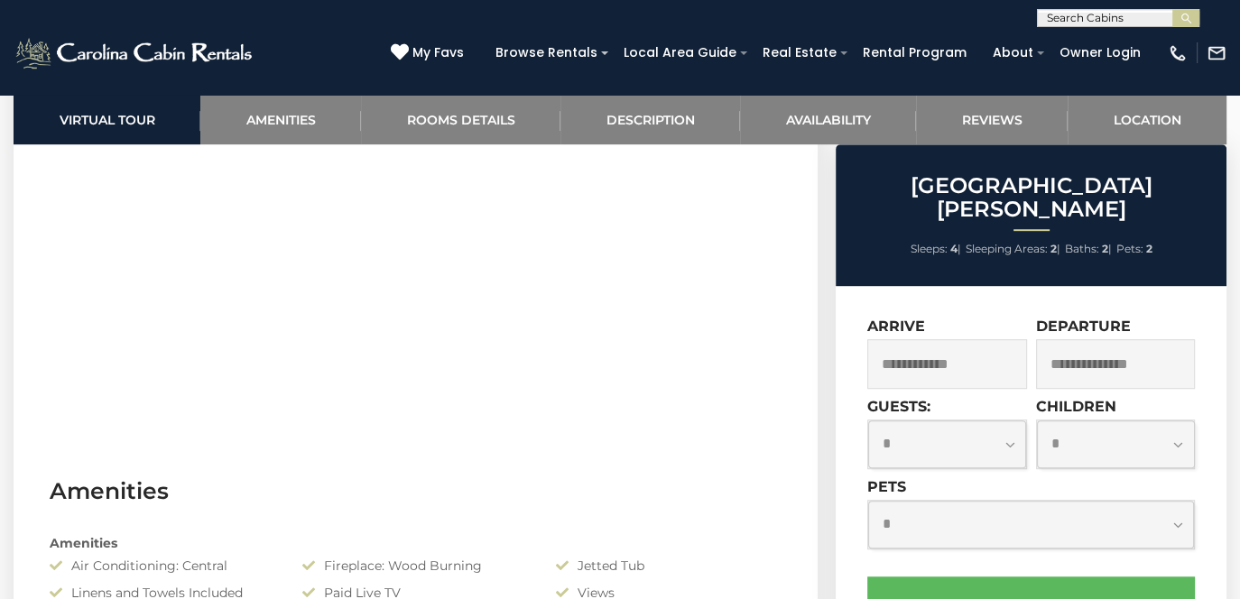
scroll to position [979, 0]
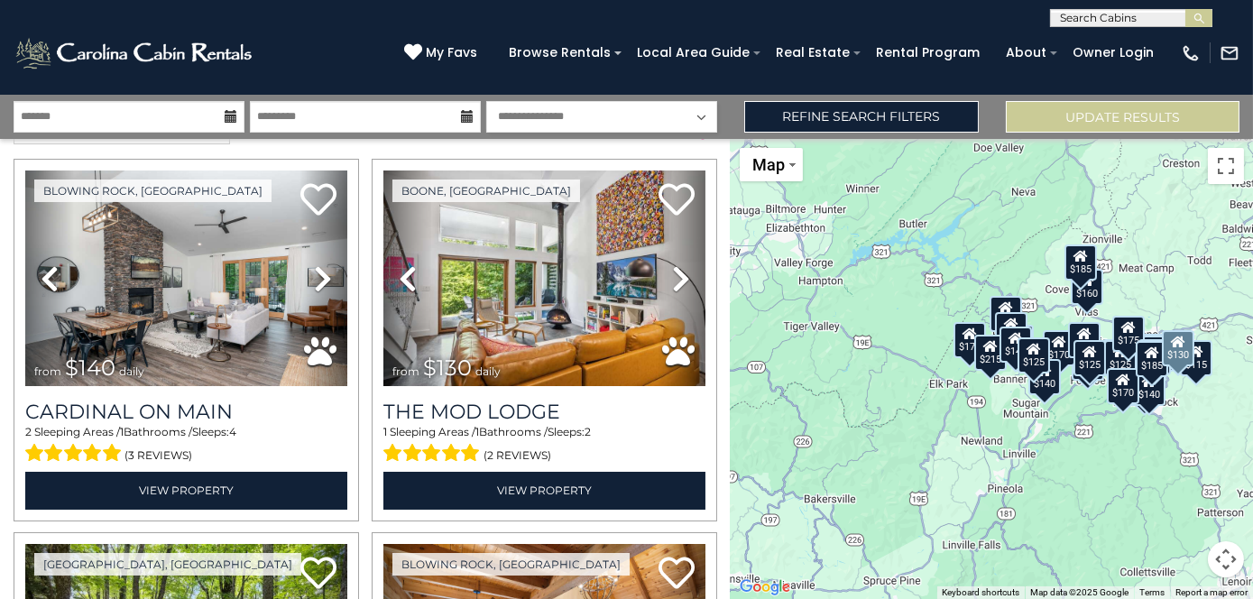
scroll to position [41, 0]
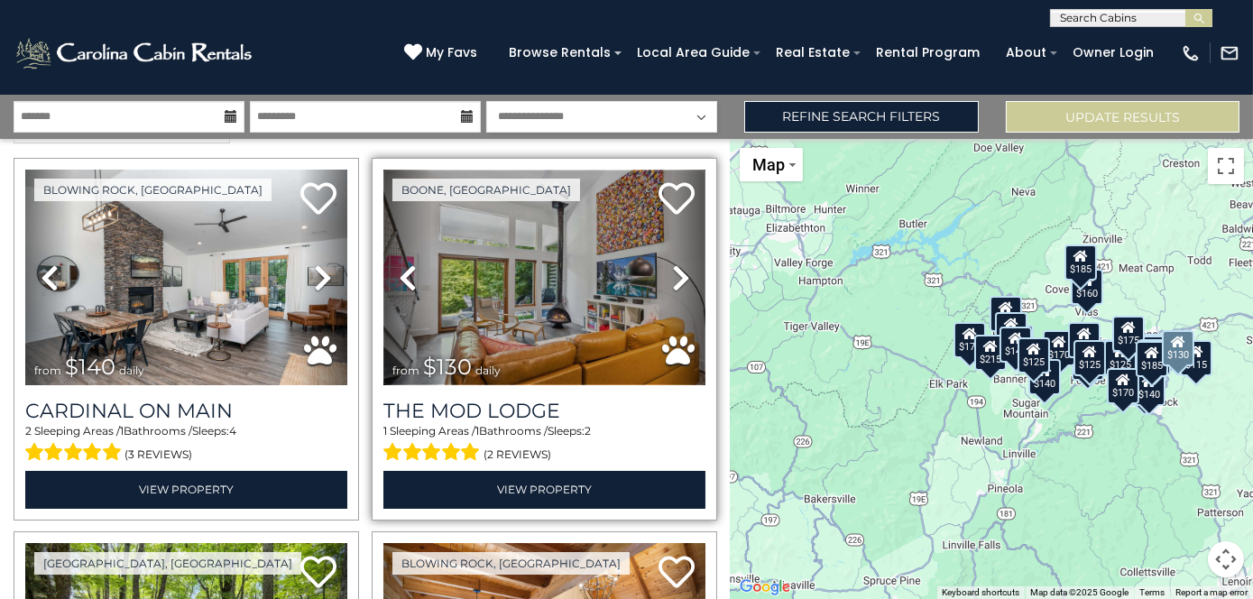
click at [538, 289] on img at bounding box center [545, 278] width 322 height 216
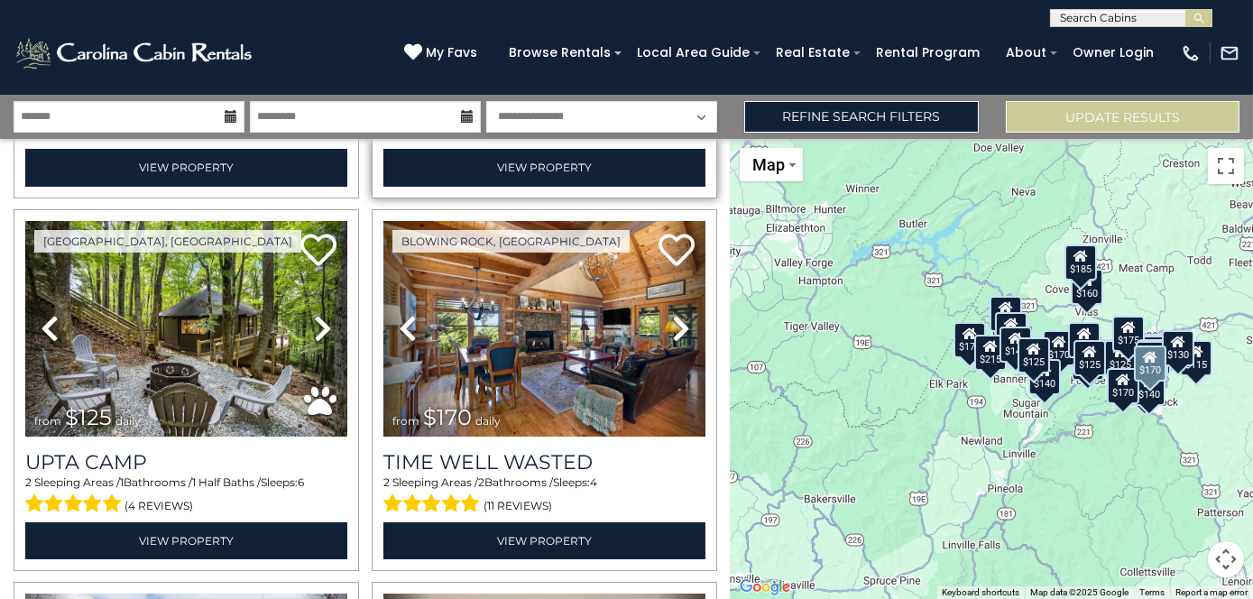
scroll to position [374, 0]
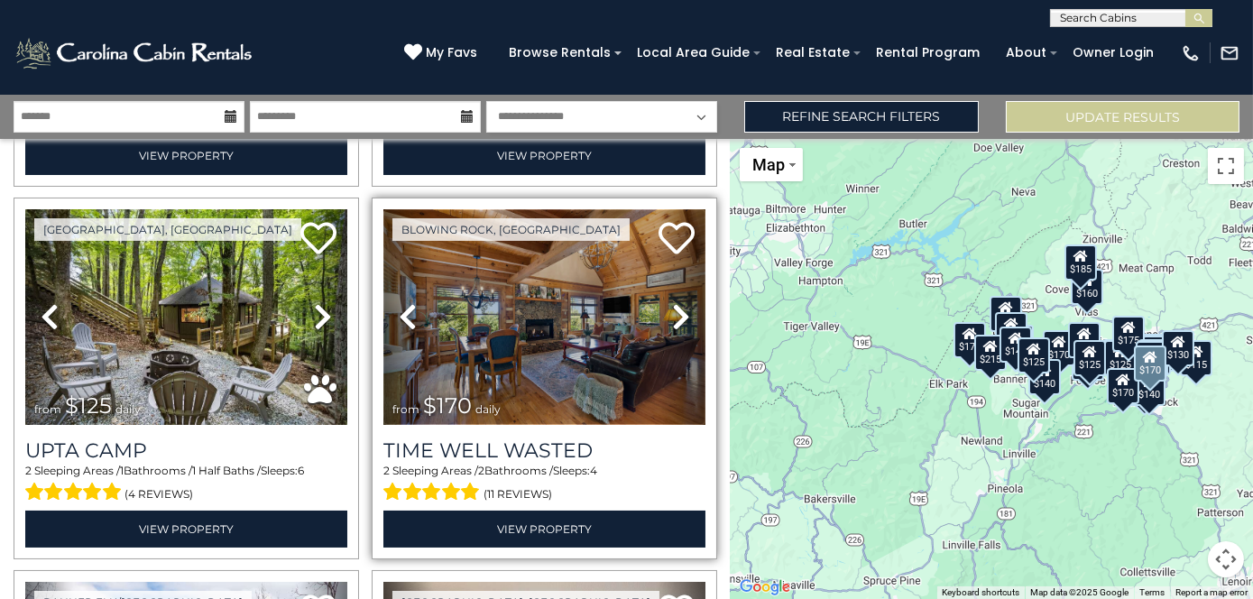
click at [561, 345] on img at bounding box center [545, 317] width 322 height 216
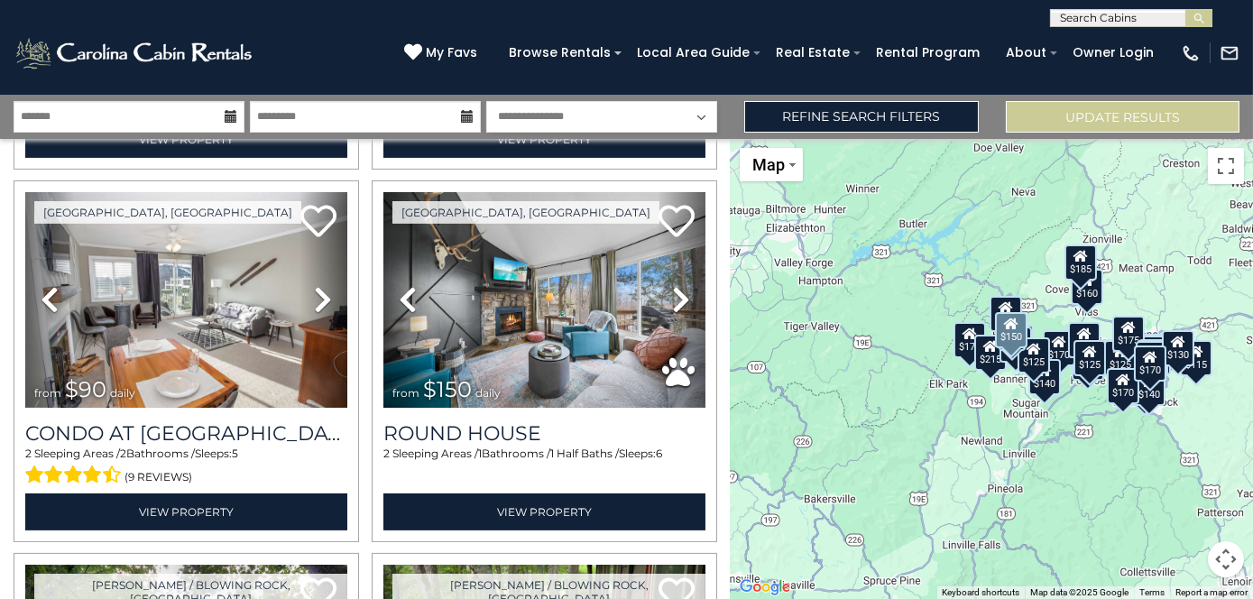
scroll to position [1142, 0]
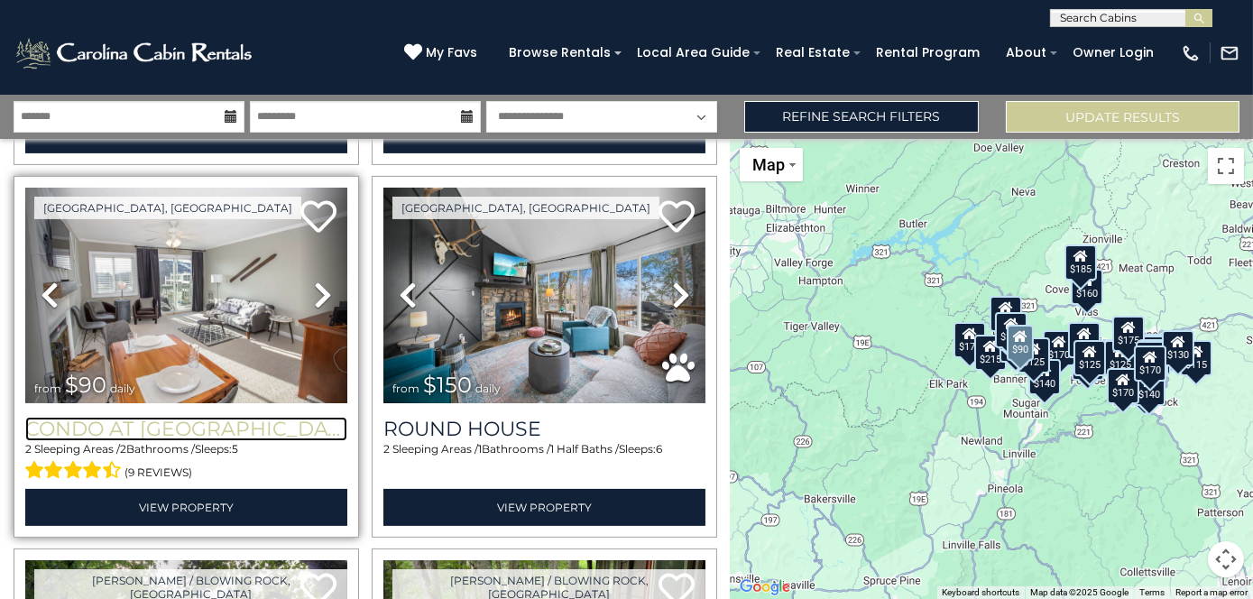
click at [271, 417] on h3 "Condo at Pinnacle Inn Resort" at bounding box center [186, 429] width 322 height 24
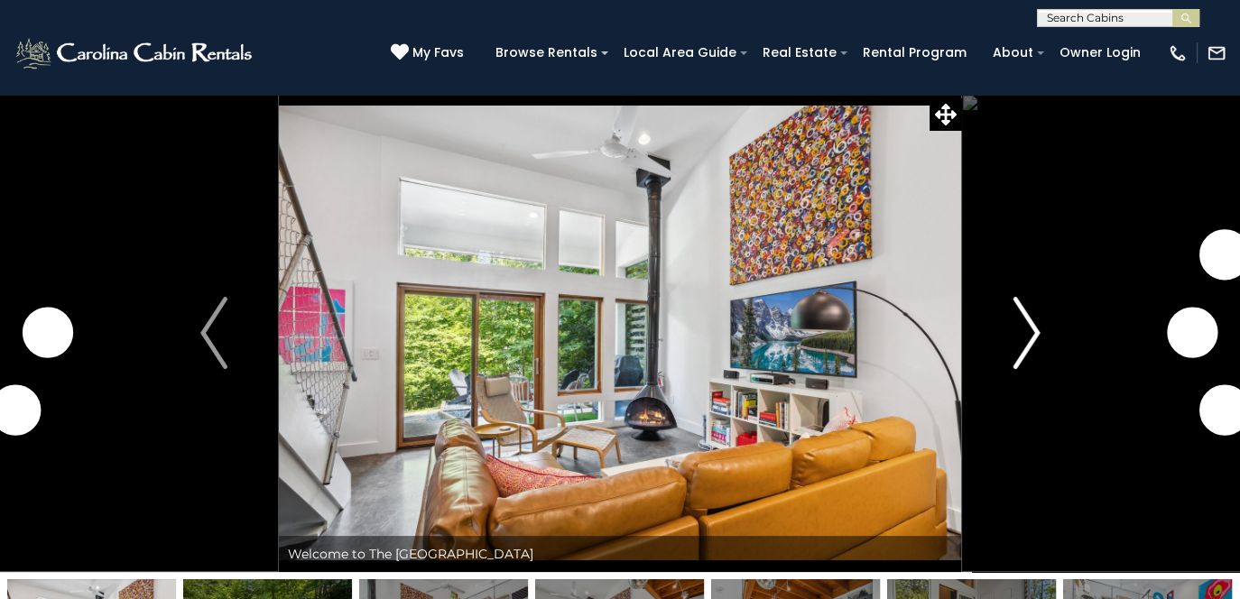
click at [1033, 337] on img "Next" at bounding box center [1025, 333] width 27 height 72
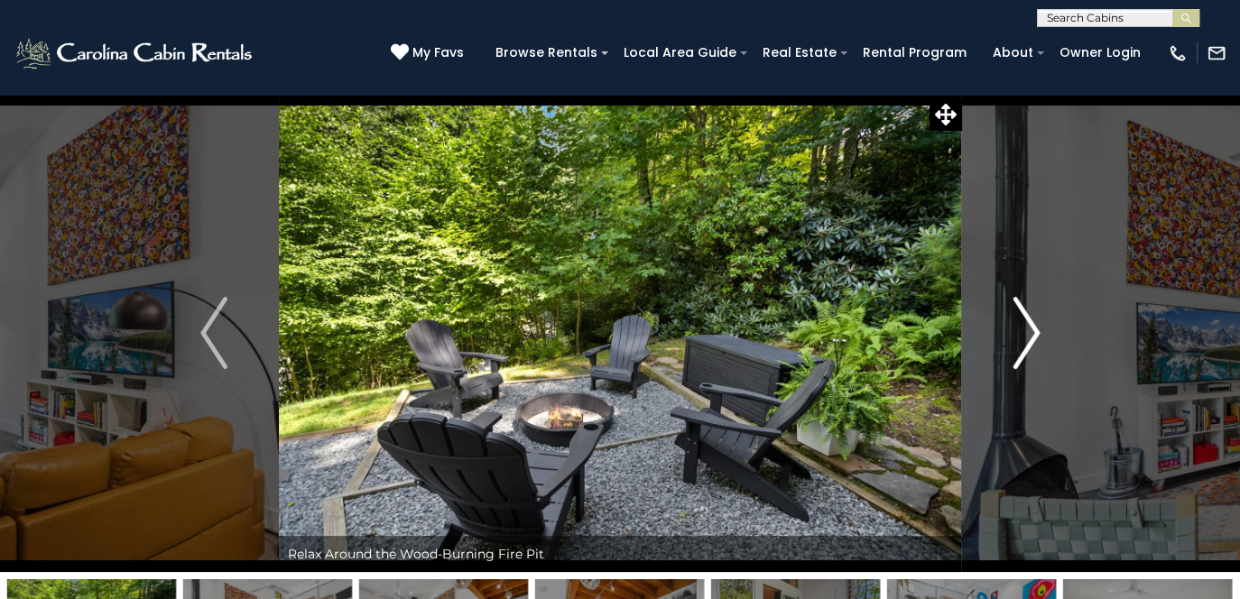
click at [1033, 337] on img "Next" at bounding box center [1025, 333] width 27 height 72
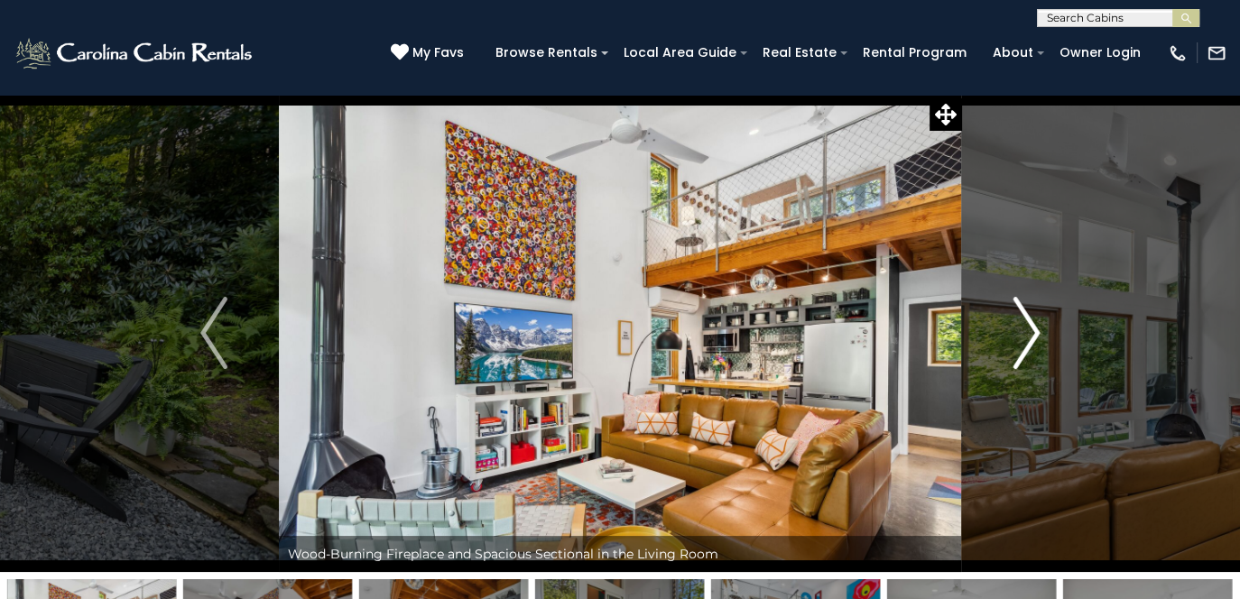
click at [1033, 337] on img "Next" at bounding box center [1025, 333] width 27 height 72
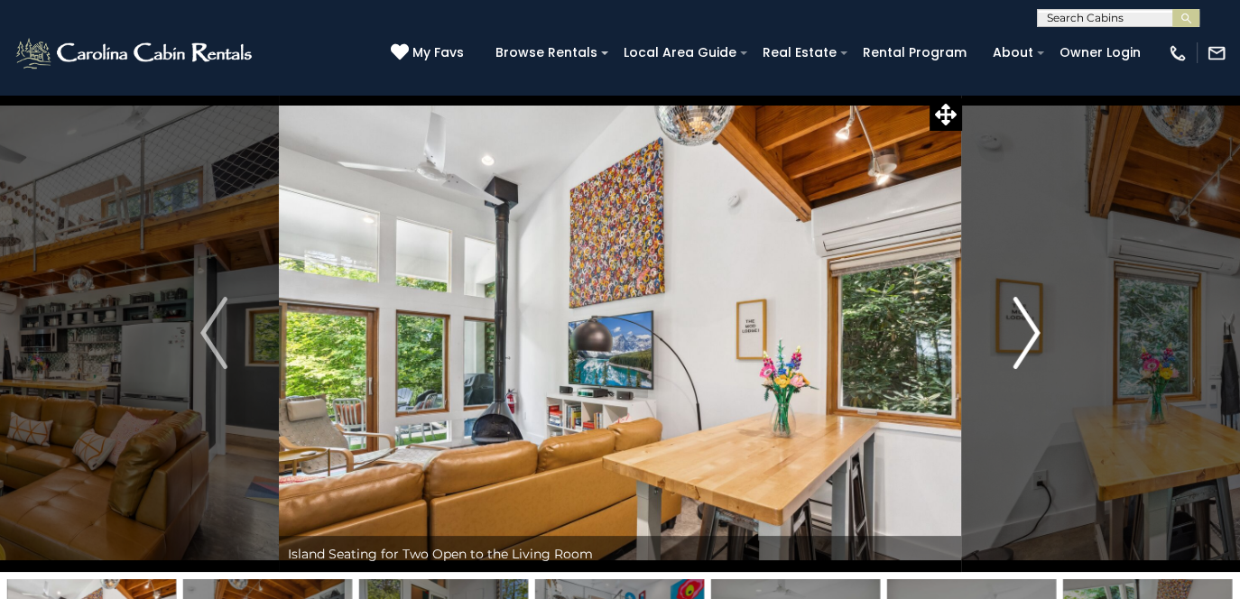
click at [1033, 337] on img "Next" at bounding box center [1025, 333] width 27 height 72
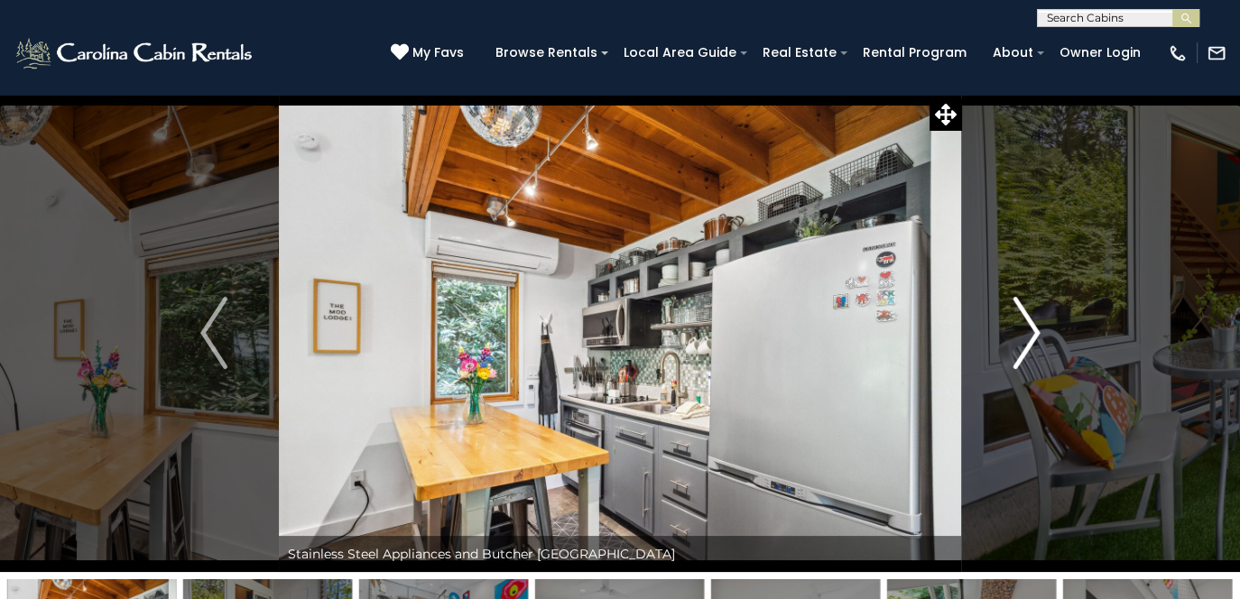
click at [1033, 337] on img "Next" at bounding box center [1025, 333] width 27 height 72
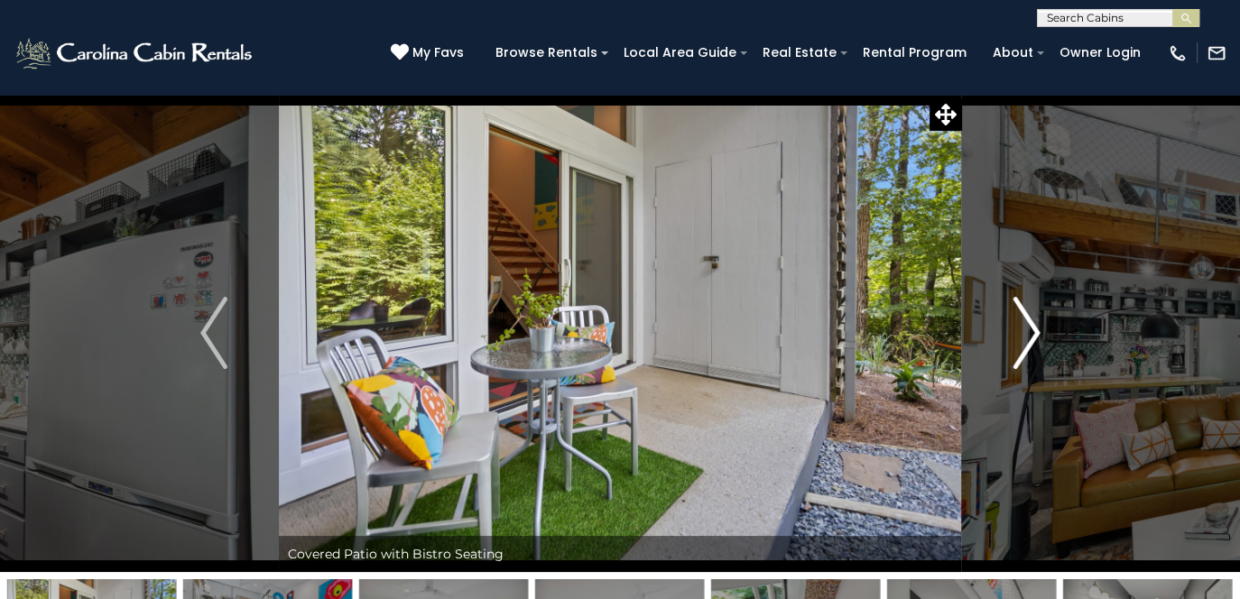
click at [1033, 337] on img "Next" at bounding box center [1025, 333] width 27 height 72
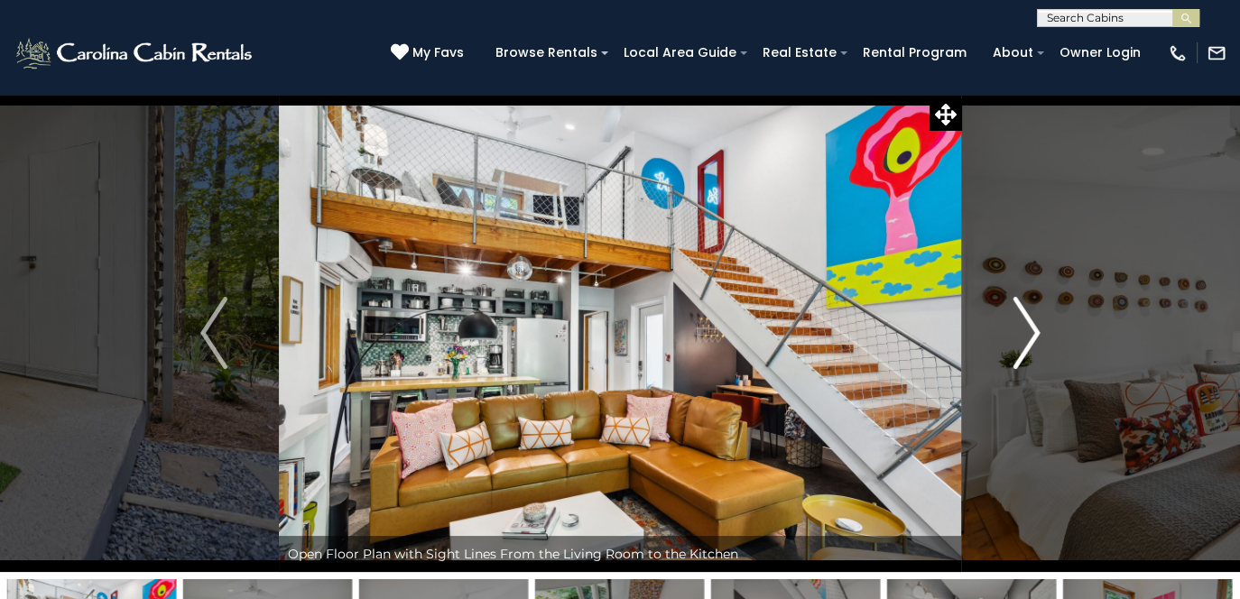
click at [1033, 337] on img "Next" at bounding box center [1025, 333] width 27 height 72
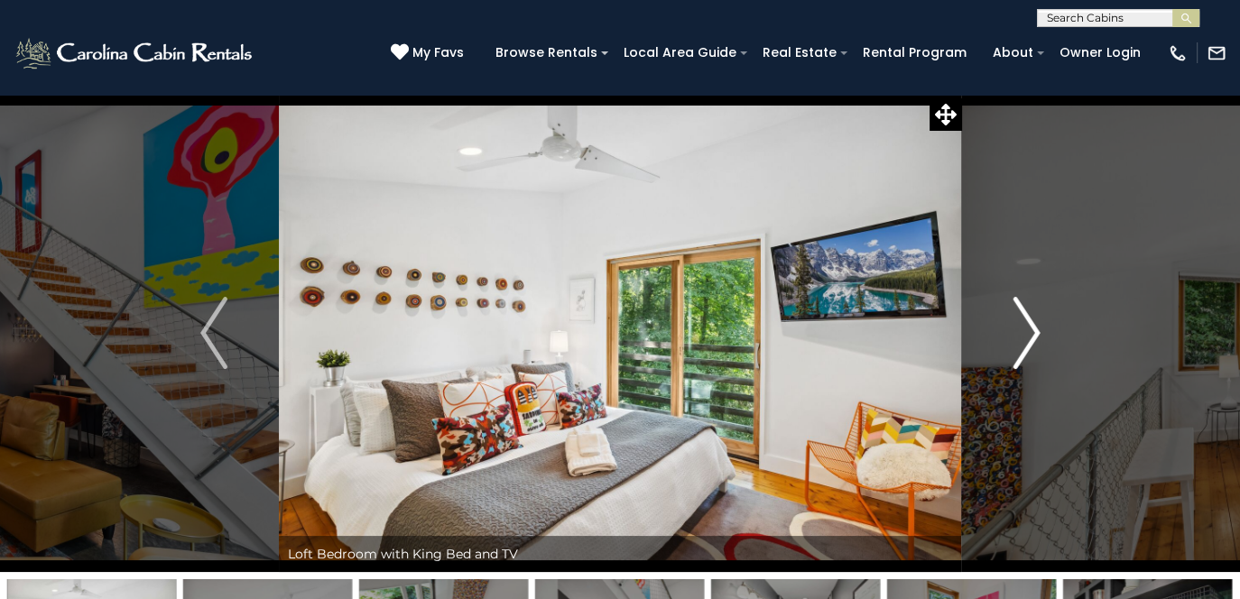
click at [1033, 337] on img "Next" at bounding box center [1025, 333] width 27 height 72
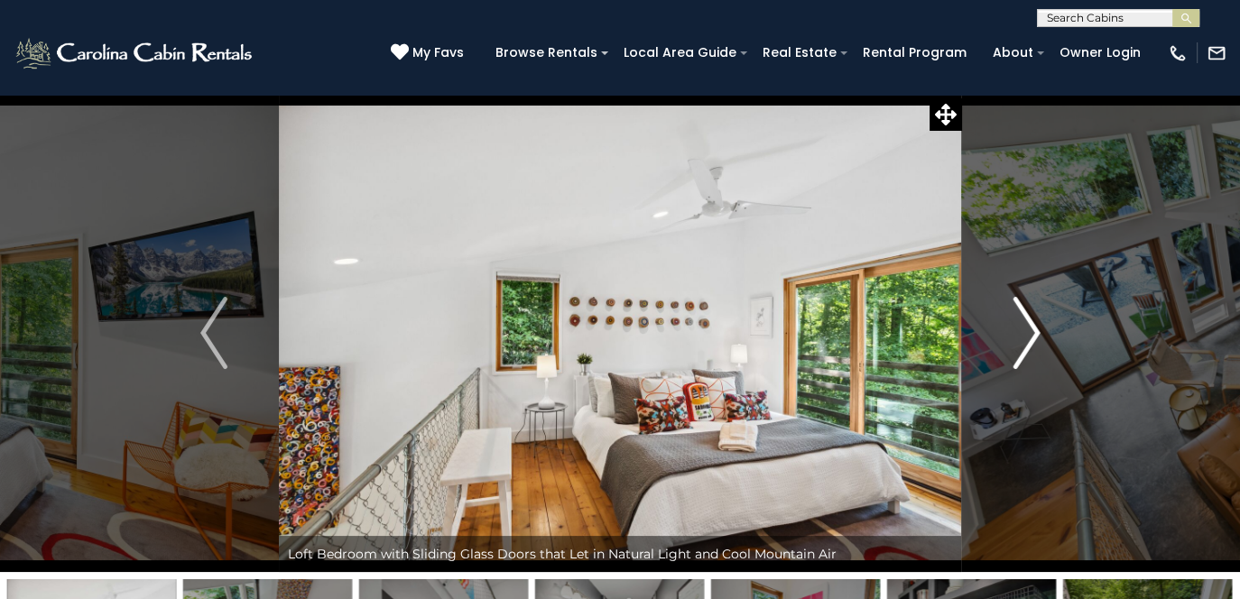
click at [1033, 337] on img "Next" at bounding box center [1025, 333] width 27 height 72
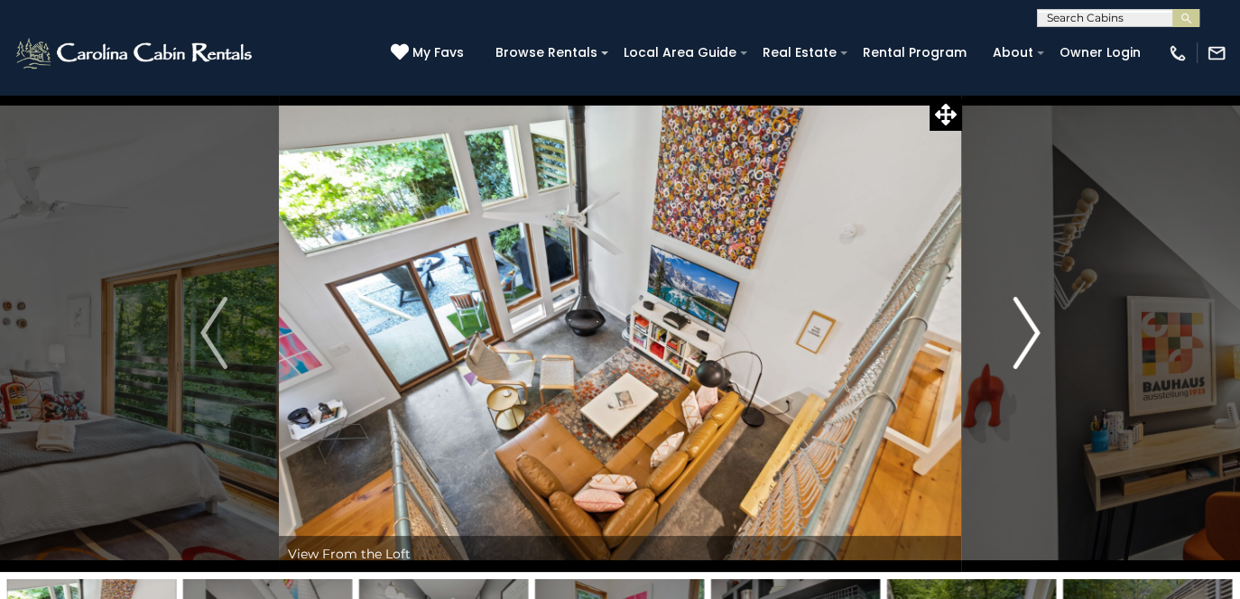
click at [1033, 337] on img "Next" at bounding box center [1025, 333] width 27 height 72
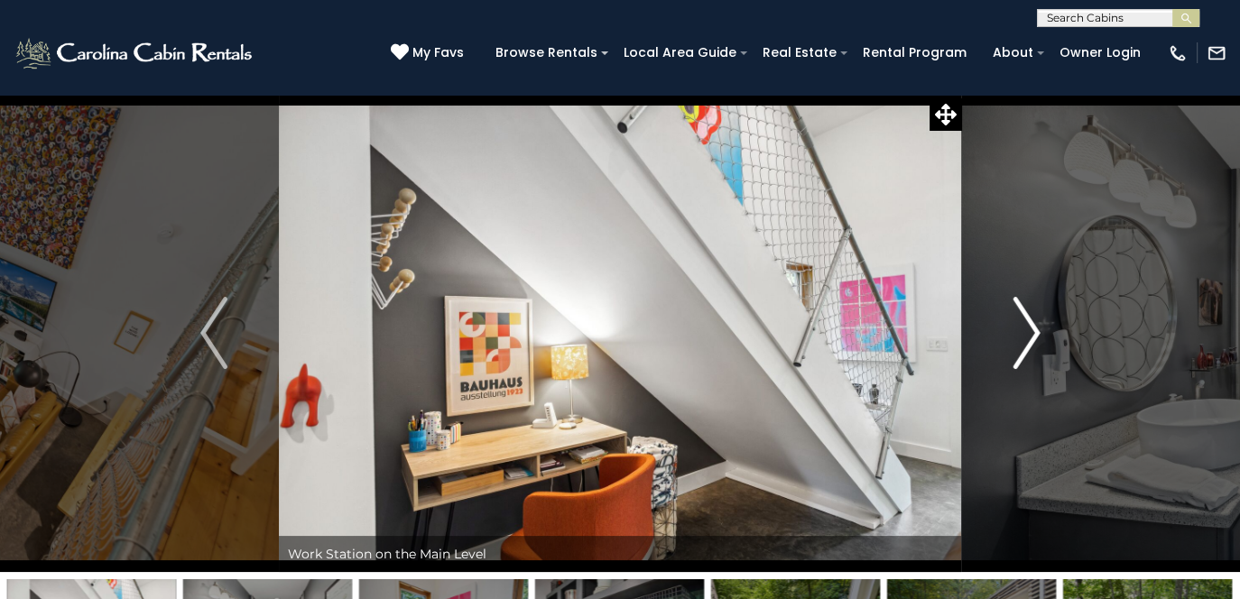
click at [1033, 337] on img "Next" at bounding box center [1025, 333] width 27 height 72
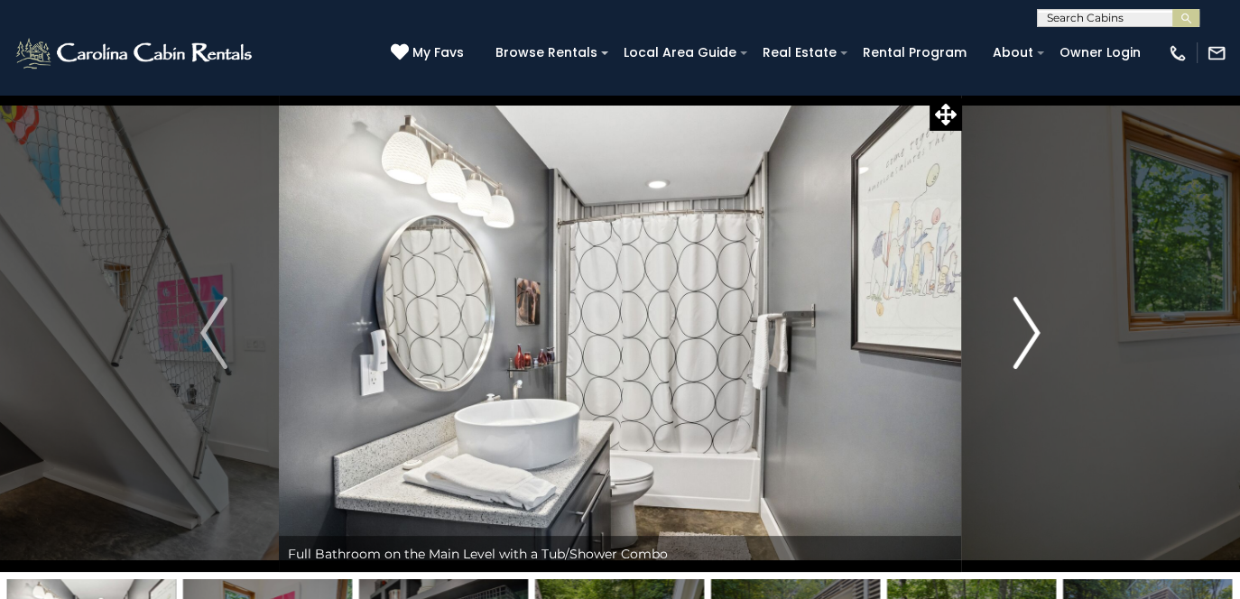
click at [1033, 337] on img "Next" at bounding box center [1025, 333] width 27 height 72
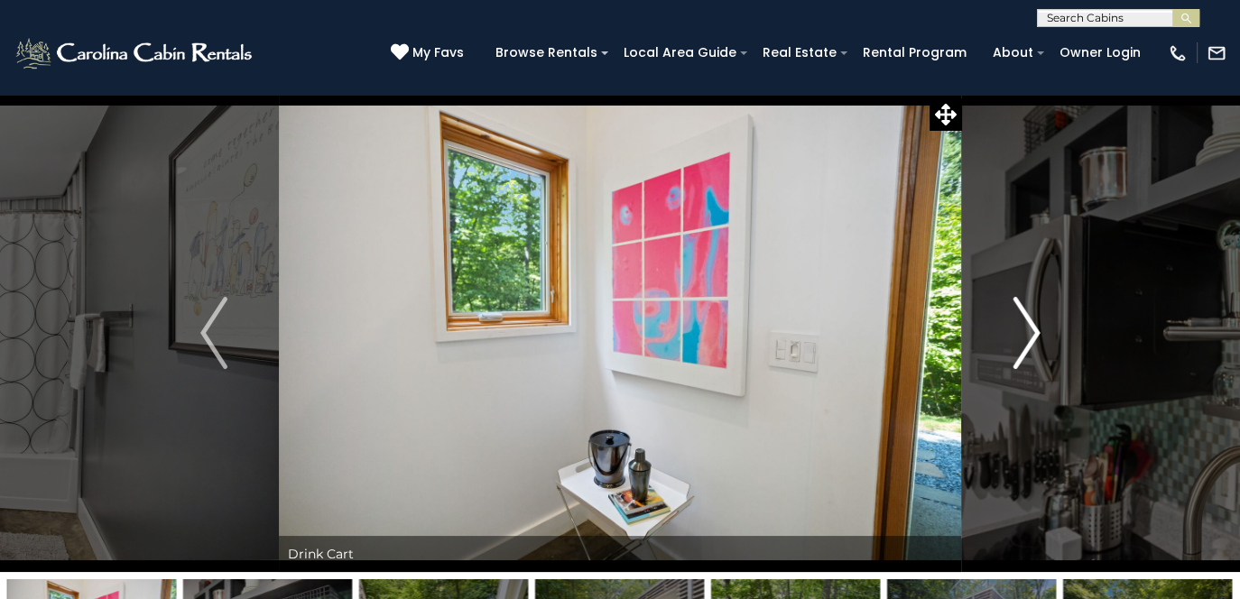
click at [1033, 337] on img "Next" at bounding box center [1025, 333] width 27 height 72
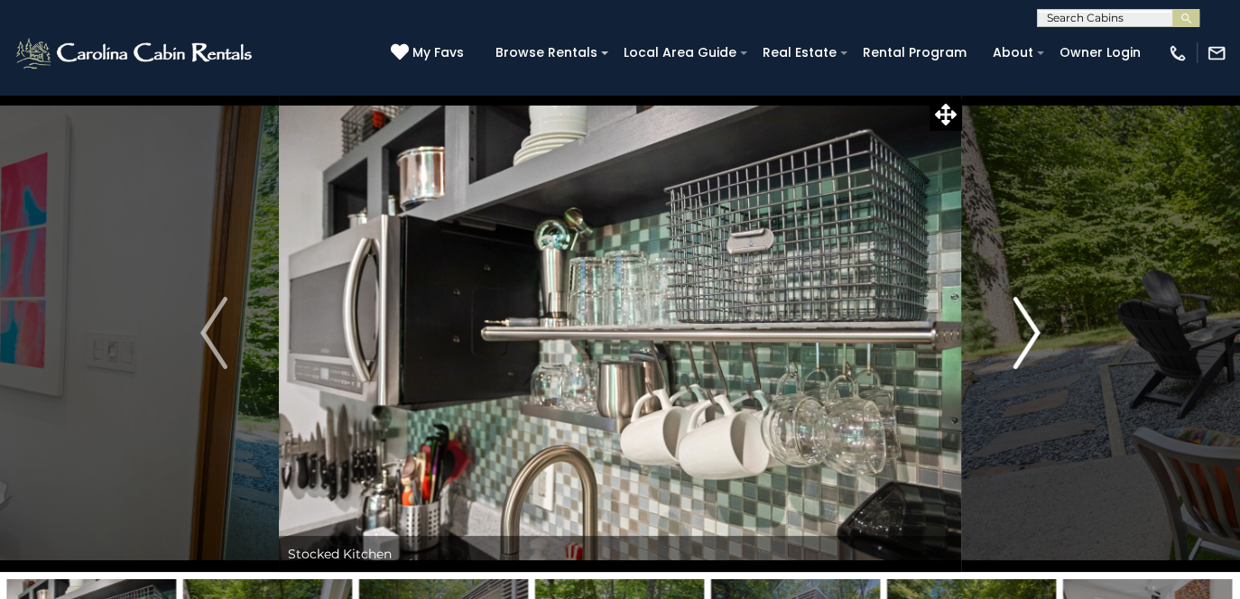
click at [1033, 337] on img "Next" at bounding box center [1025, 333] width 27 height 72
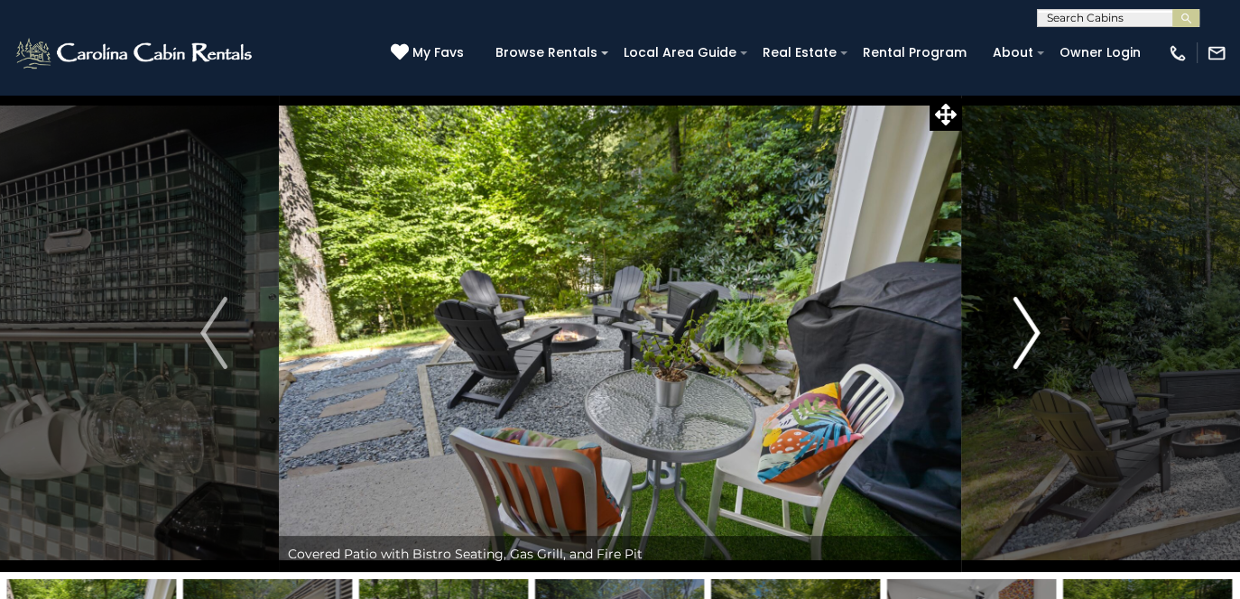
click at [1033, 337] on img "Next" at bounding box center [1025, 333] width 27 height 72
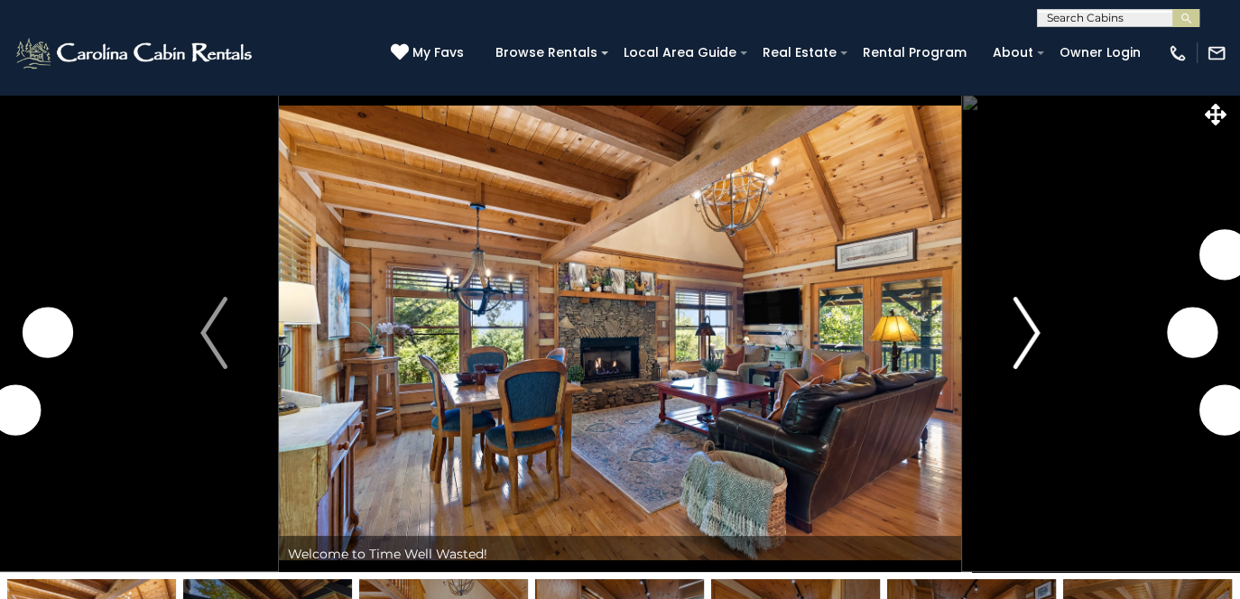
click at [1036, 337] on img "Next" at bounding box center [1025, 333] width 27 height 72
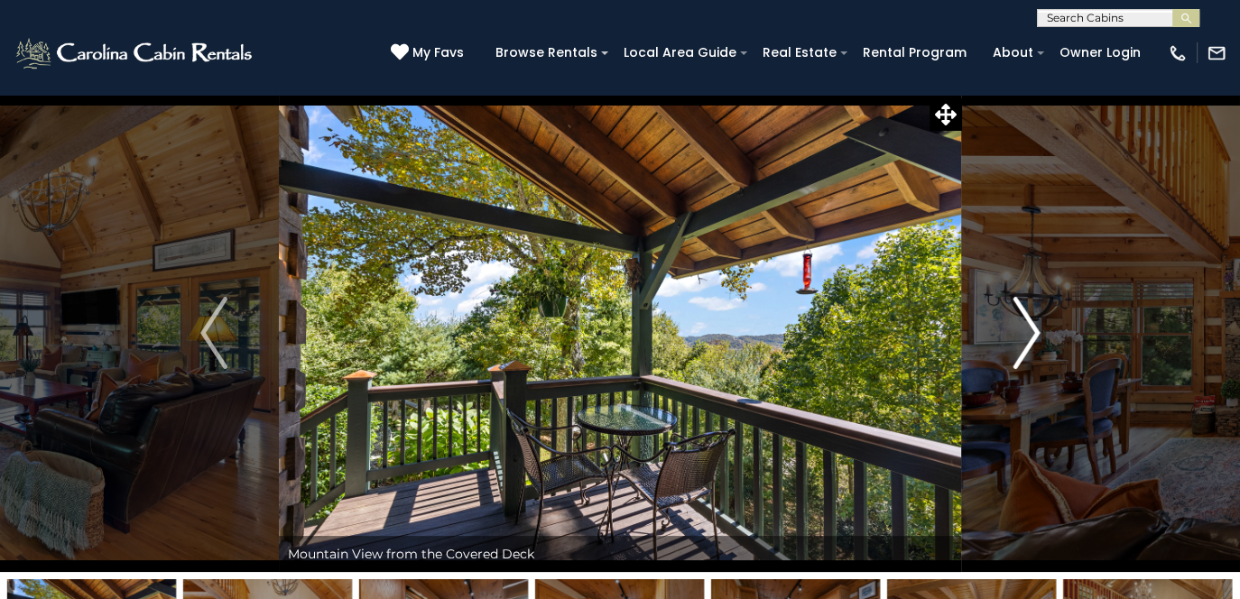
click at [1023, 337] on img "Next" at bounding box center [1025, 333] width 27 height 72
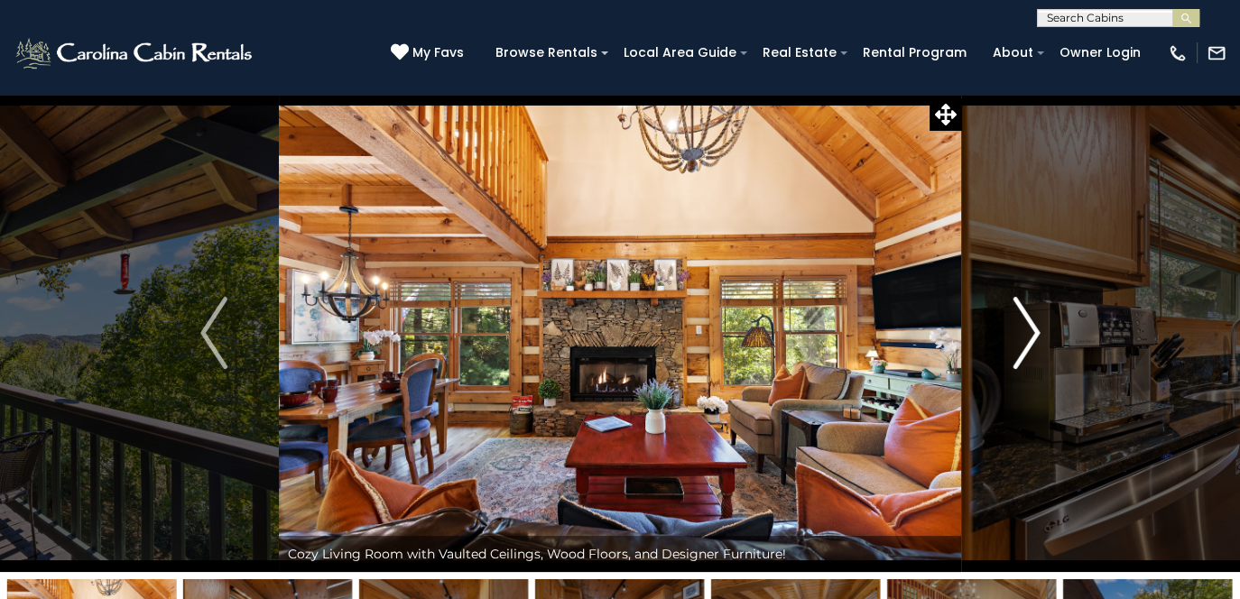
click at [1023, 337] on img "Next" at bounding box center [1025, 333] width 27 height 72
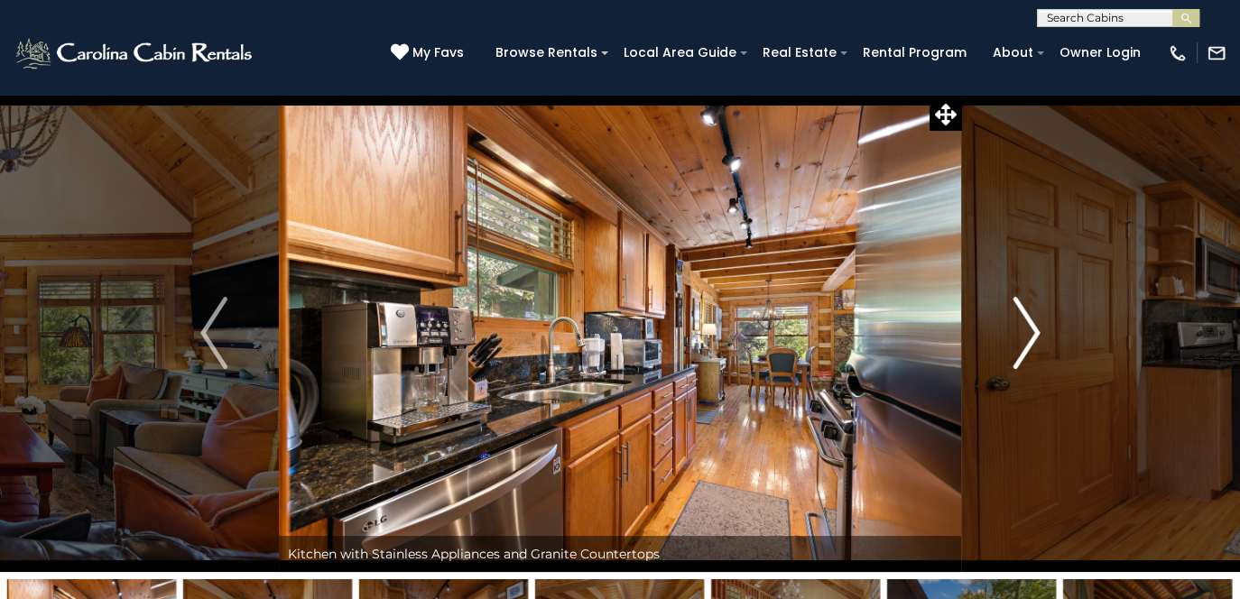
click at [1023, 337] on img "Next" at bounding box center [1025, 333] width 27 height 72
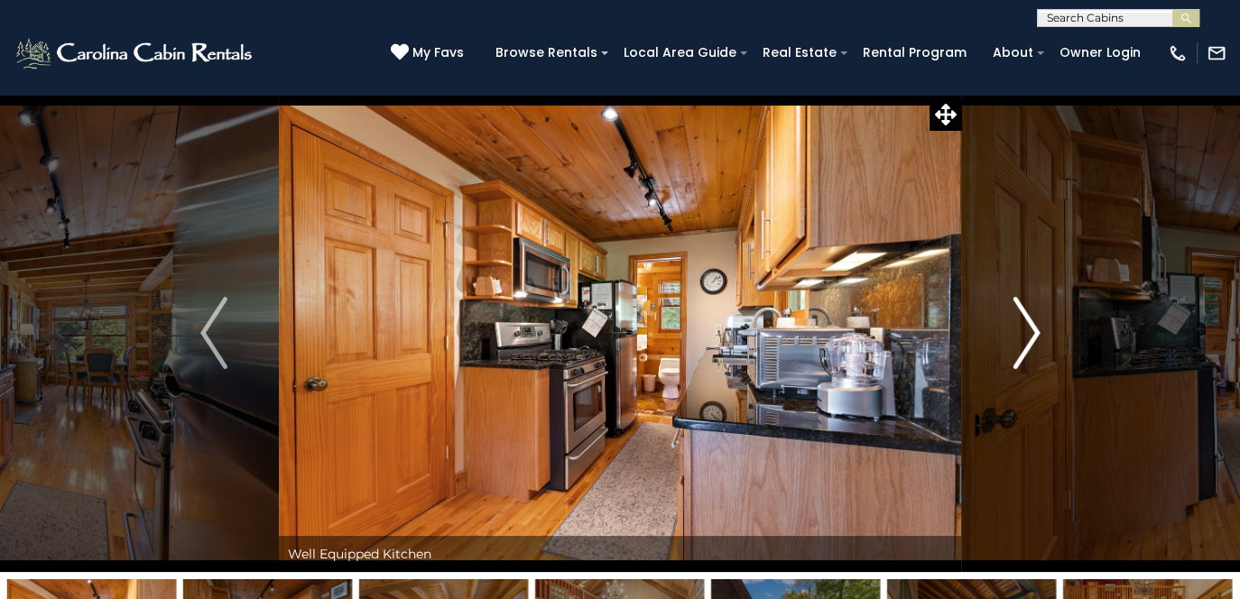
click at [1023, 337] on img "Next" at bounding box center [1025, 333] width 27 height 72
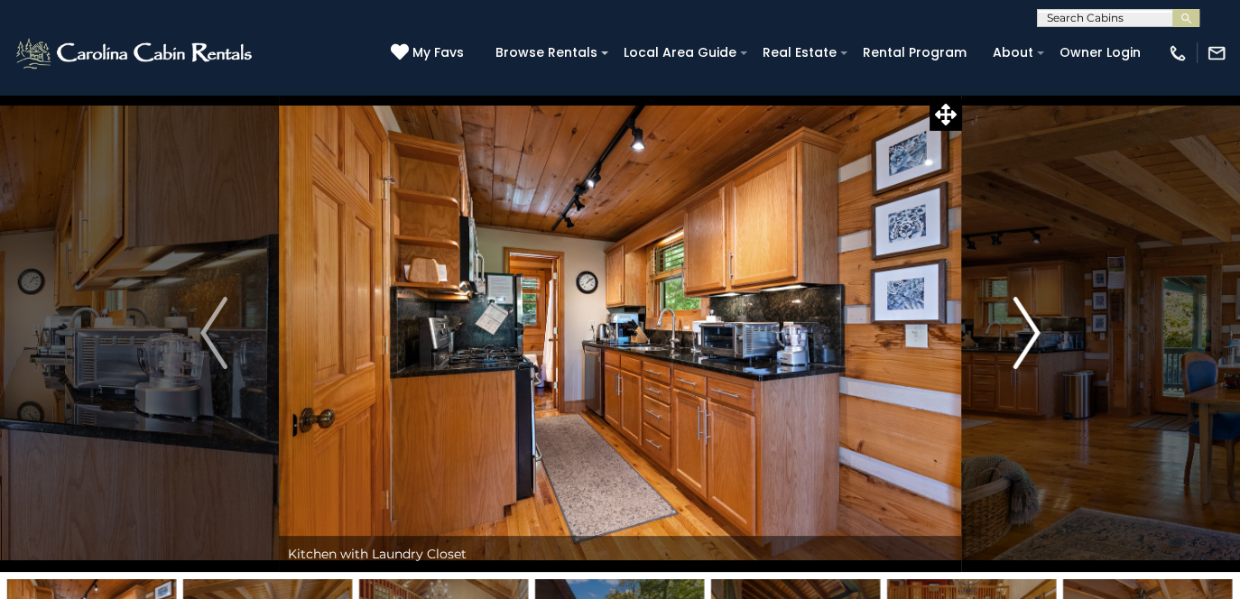
click at [1023, 337] on img "Next" at bounding box center [1025, 333] width 27 height 72
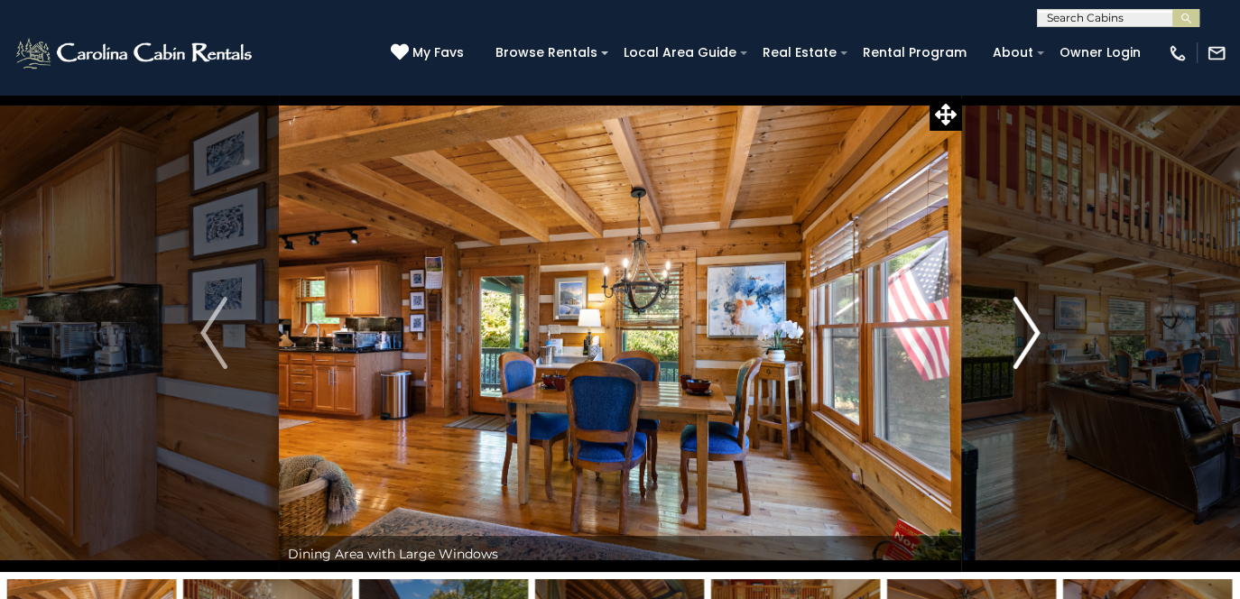
click at [1023, 337] on img "Next" at bounding box center [1025, 333] width 27 height 72
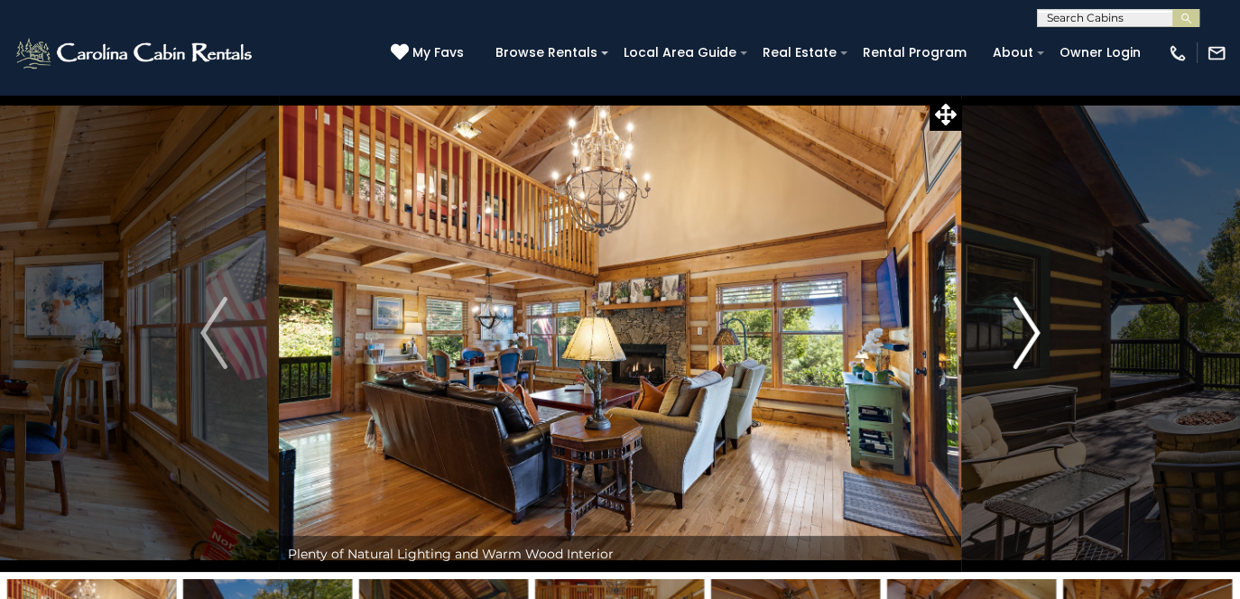
click at [1023, 337] on img "Next" at bounding box center [1025, 333] width 27 height 72
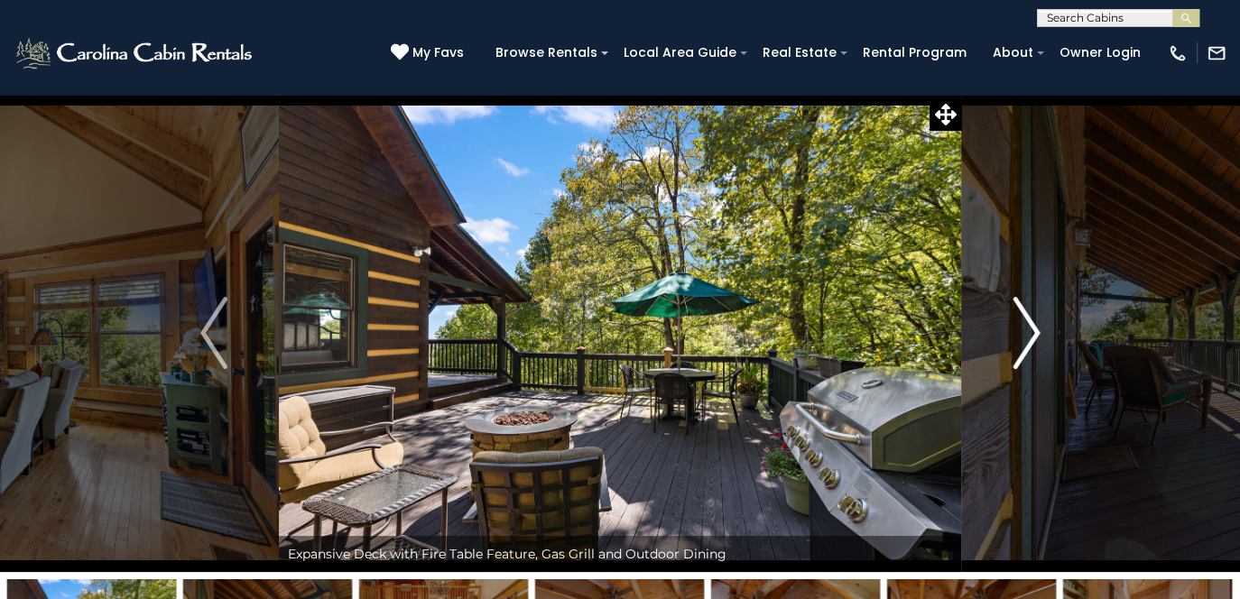
click at [1023, 337] on img "Next" at bounding box center [1025, 333] width 27 height 72
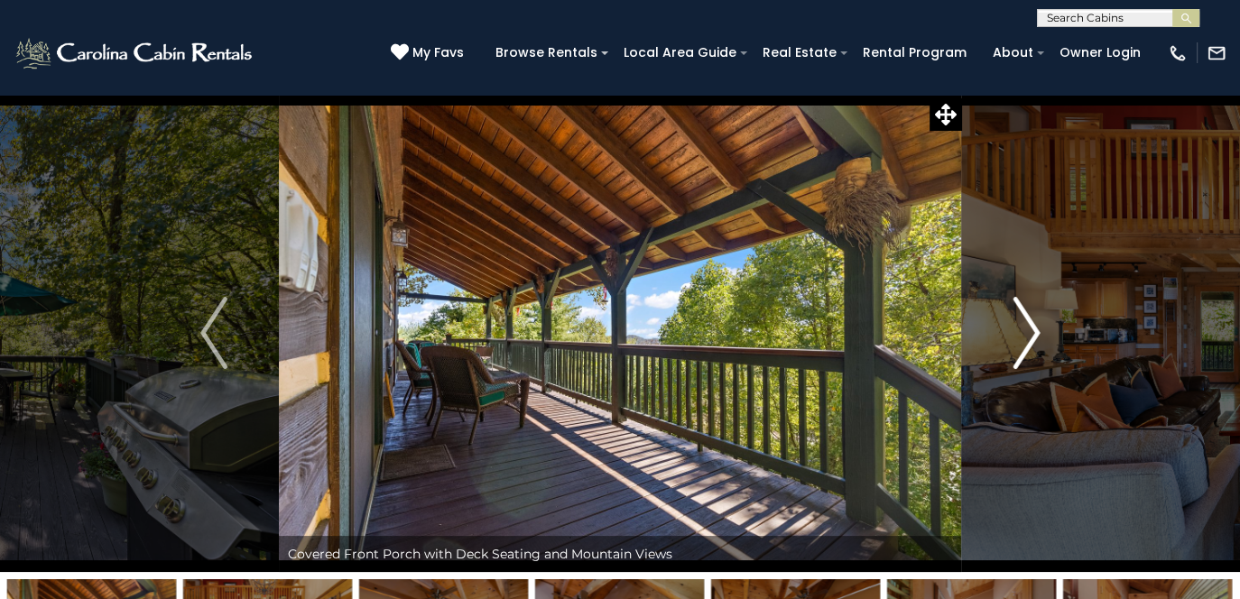
click at [1023, 337] on img "Next" at bounding box center [1025, 333] width 27 height 72
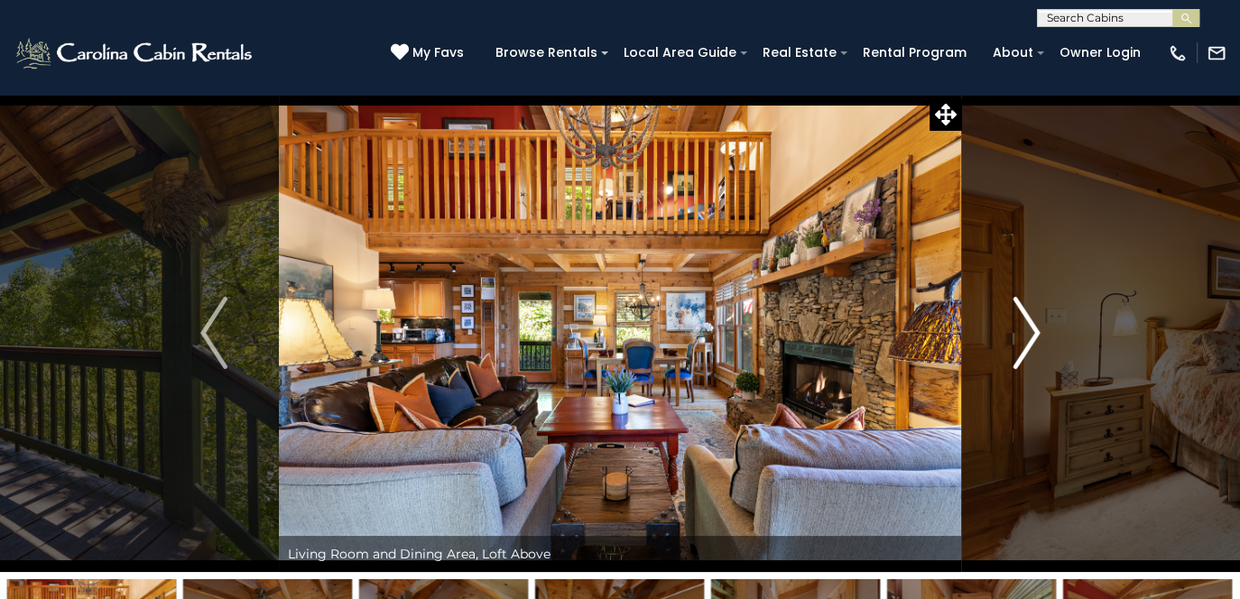
click at [1023, 337] on img "Next" at bounding box center [1025, 333] width 27 height 72
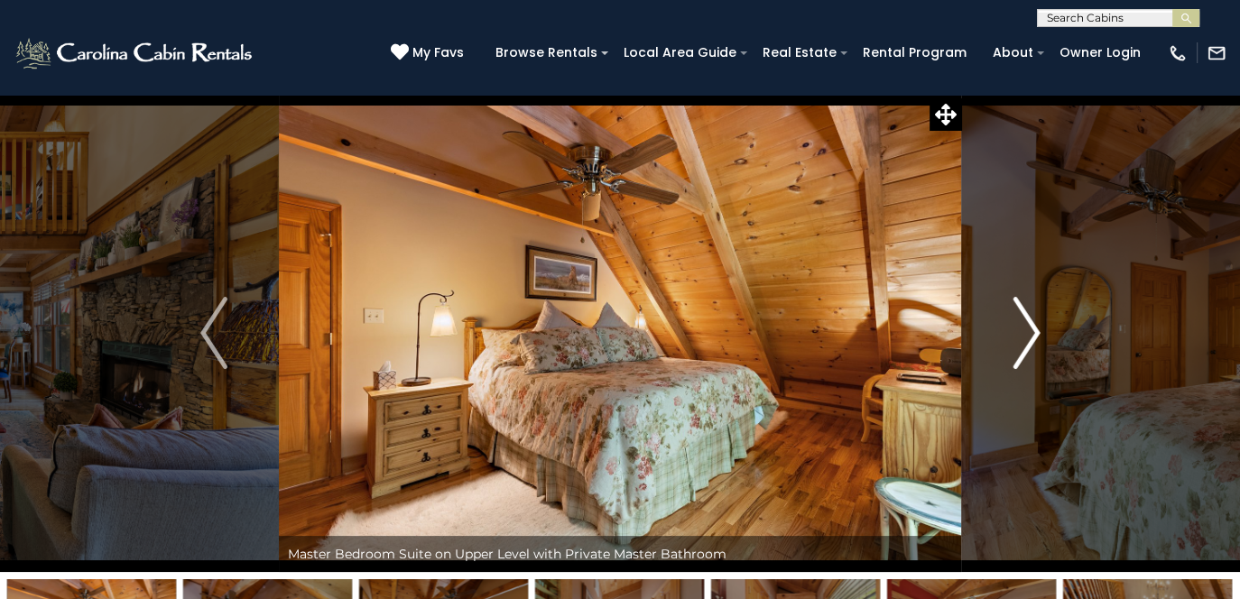
click at [1023, 337] on img "Next" at bounding box center [1025, 333] width 27 height 72
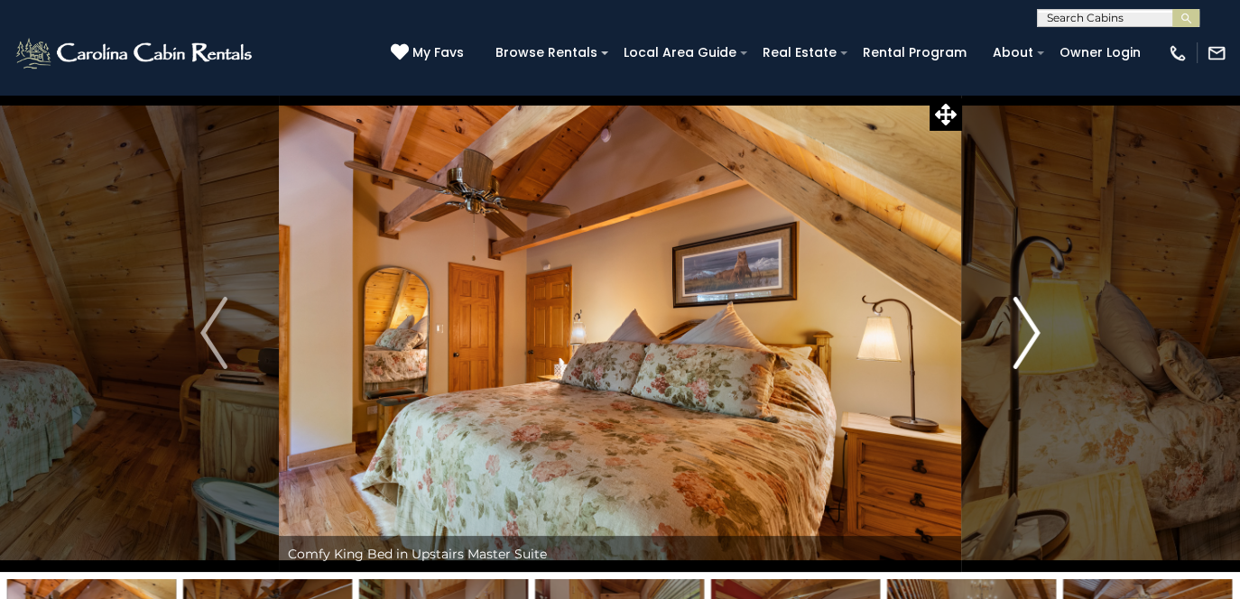
click at [1023, 337] on img "Next" at bounding box center [1025, 333] width 27 height 72
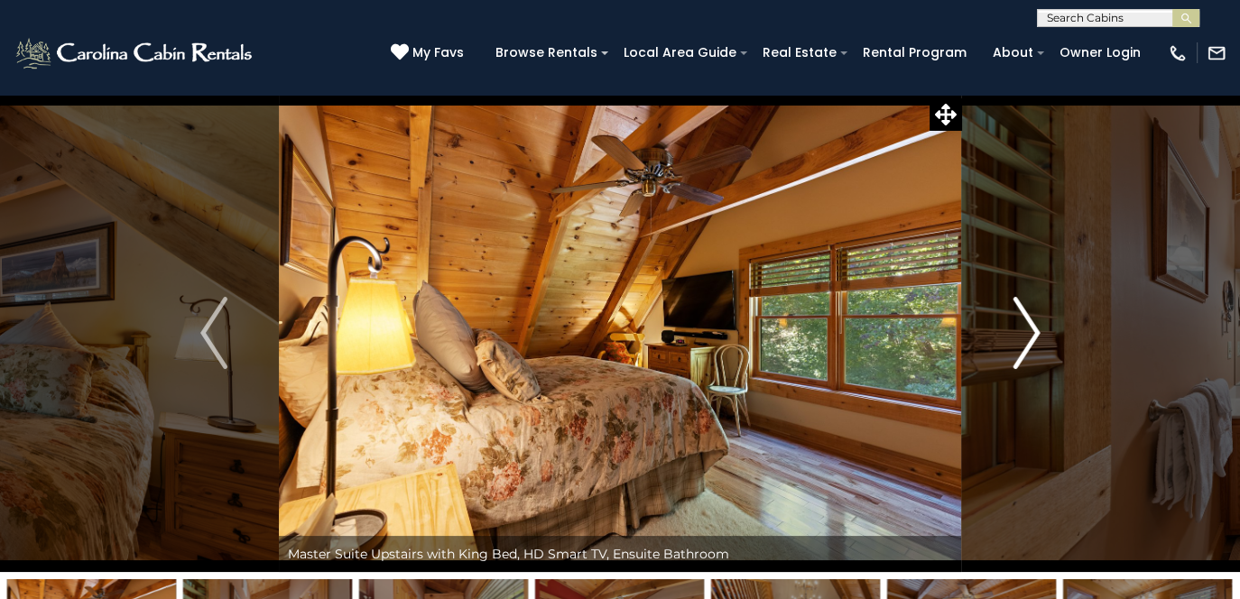
click at [1023, 337] on img "Next" at bounding box center [1025, 333] width 27 height 72
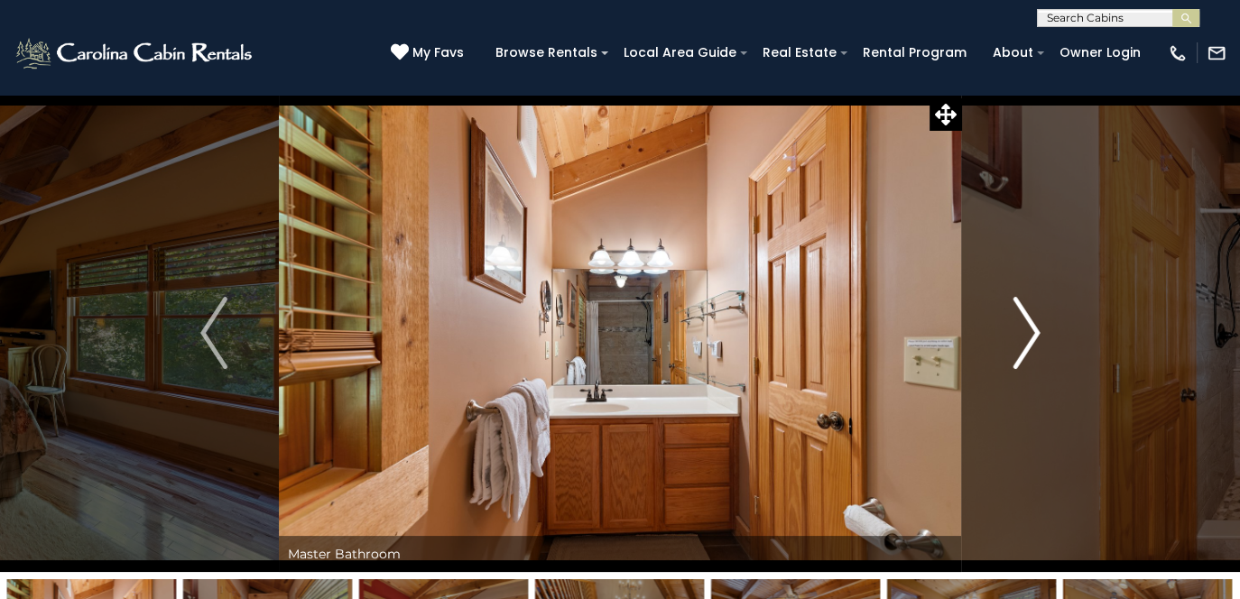
click at [1023, 337] on img "Next" at bounding box center [1025, 333] width 27 height 72
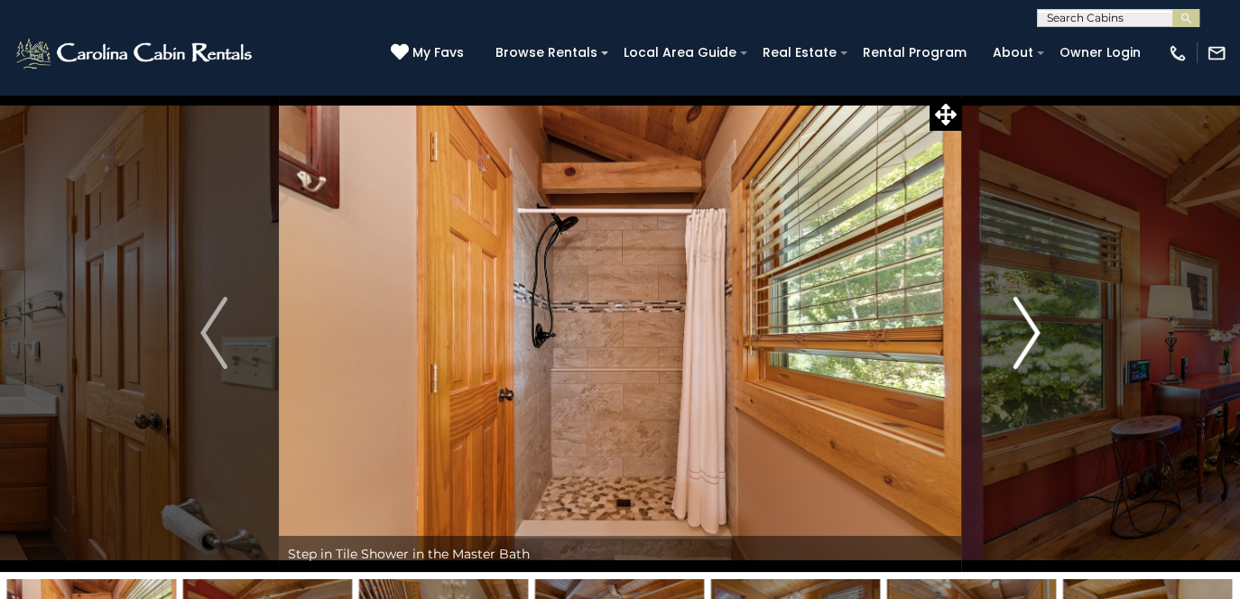
click at [1023, 337] on img "Next" at bounding box center [1025, 333] width 27 height 72
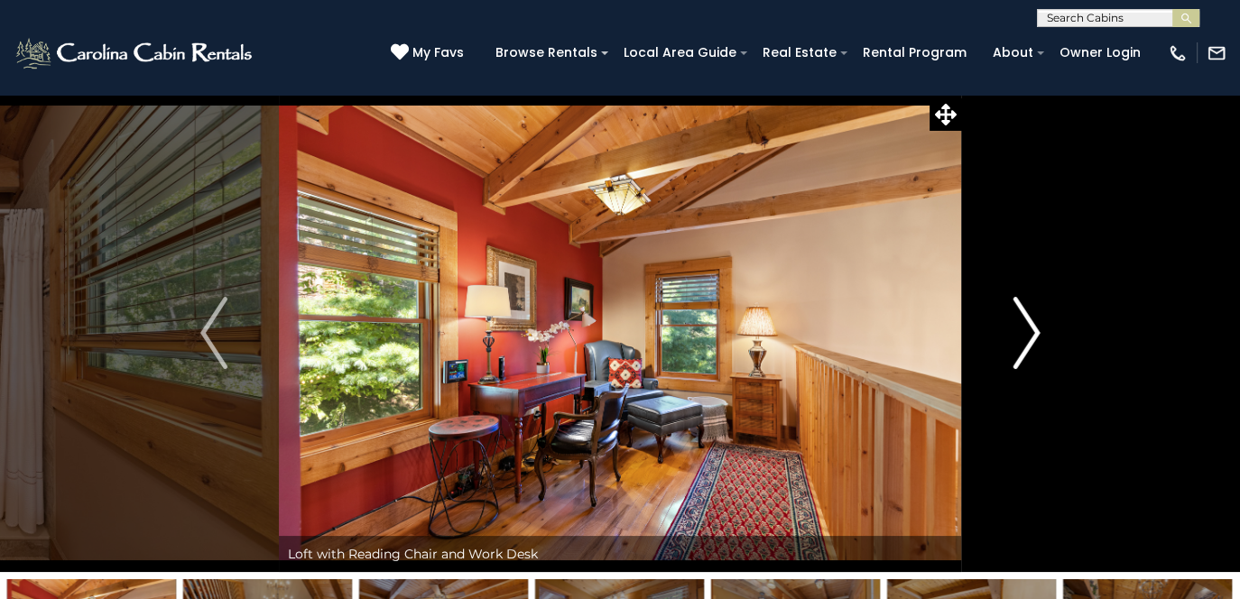
click at [1023, 337] on img "Next" at bounding box center [1025, 333] width 27 height 72
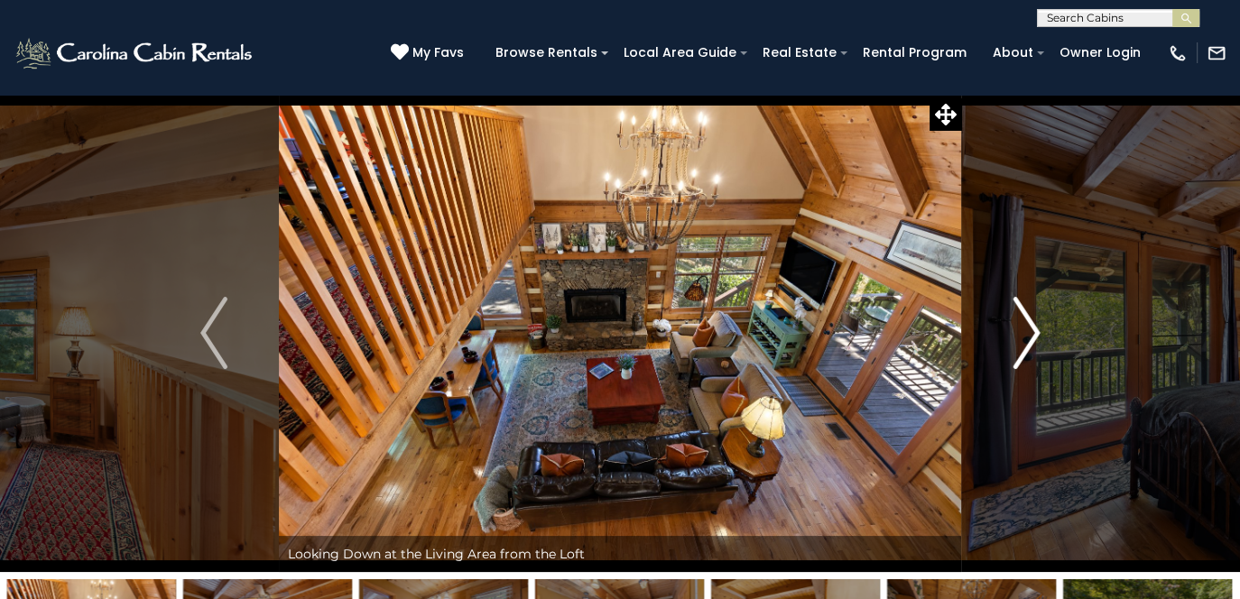
click at [1023, 337] on img "Next" at bounding box center [1025, 333] width 27 height 72
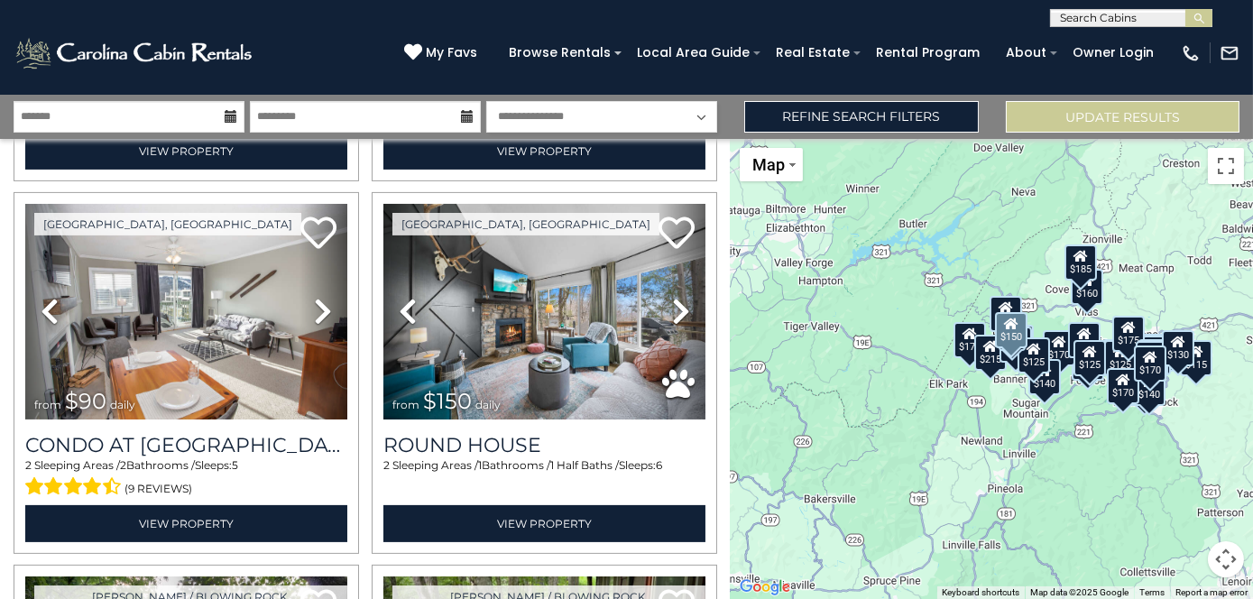
scroll to position [1138, 0]
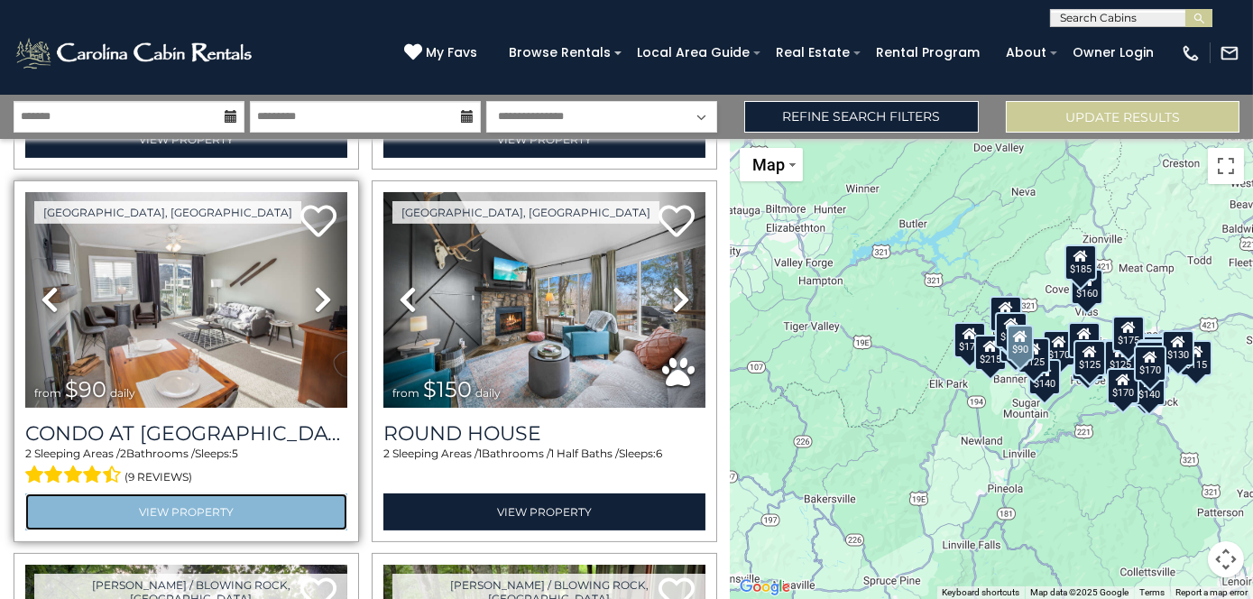
click at [219, 499] on link "View Property" at bounding box center [186, 512] width 322 height 37
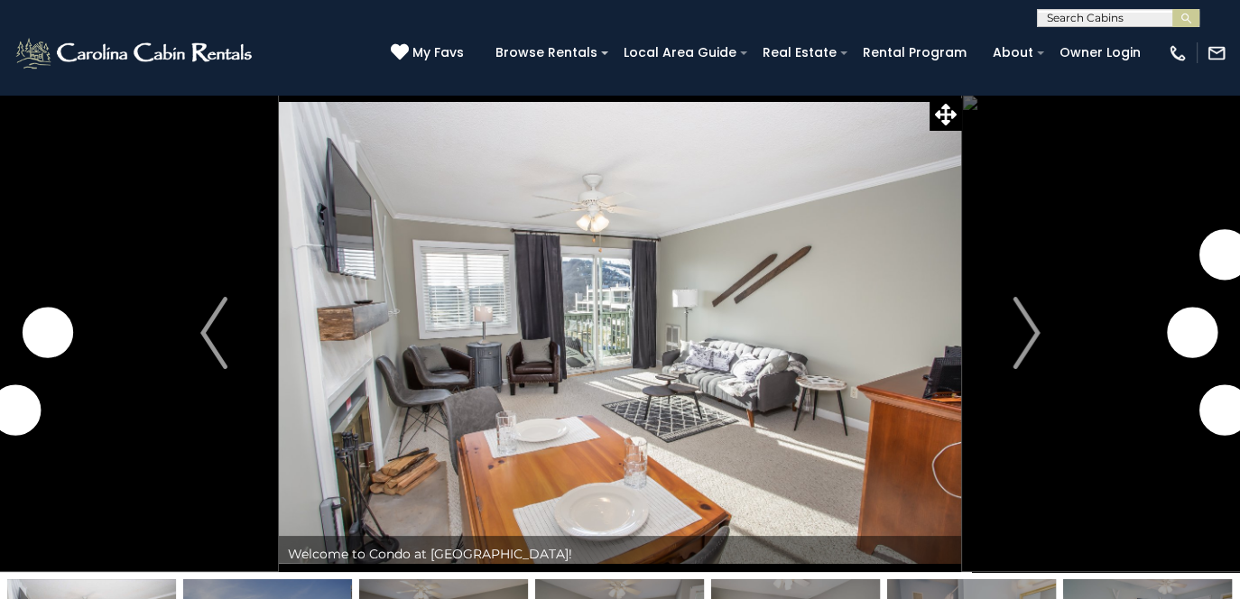
click at [1028, 330] on img "Next" at bounding box center [1025, 333] width 27 height 72
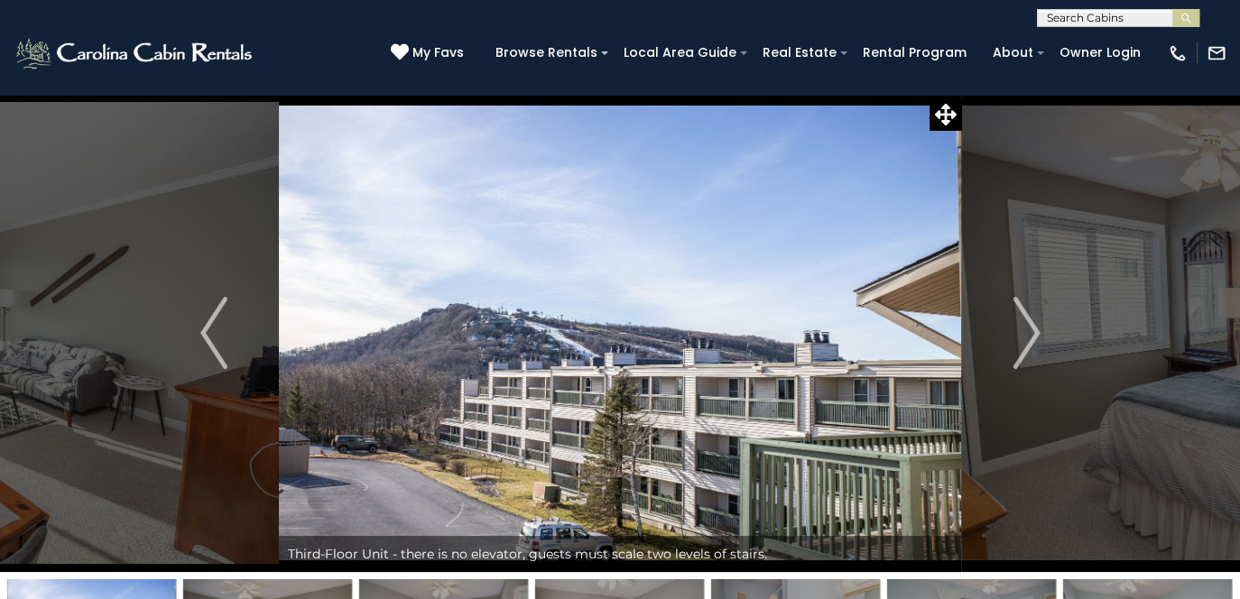
click at [1028, 330] on img "Next" at bounding box center [1025, 333] width 27 height 72
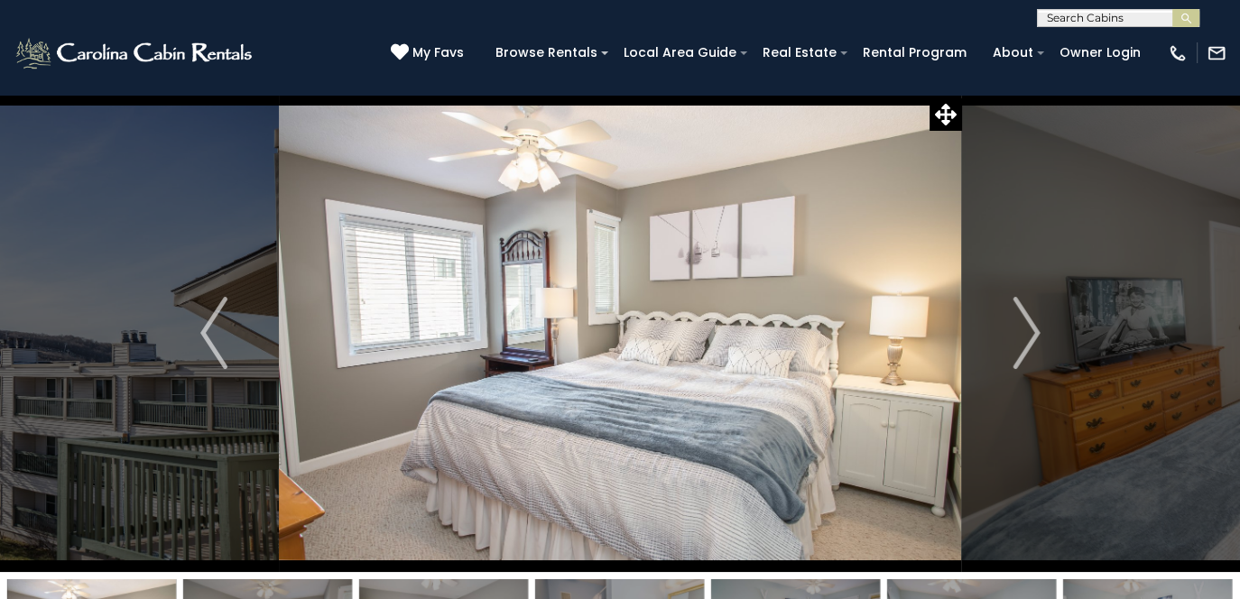
click at [1028, 330] on img "Next" at bounding box center [1025, 333] width 27 height 72
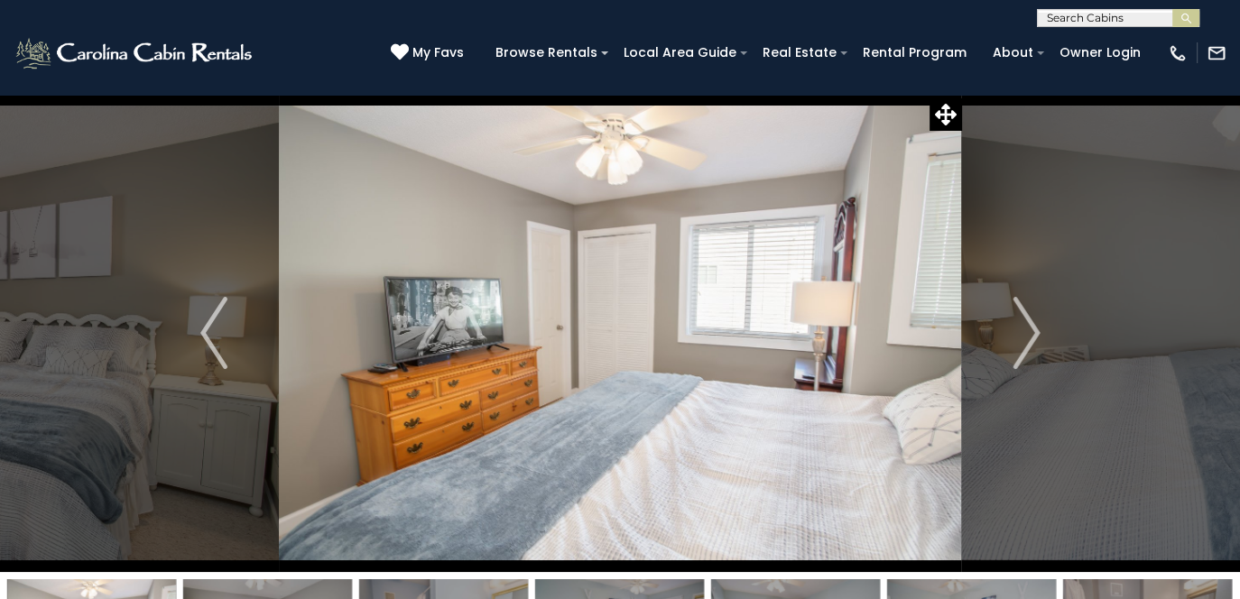
click at [1028, 330] on img "Next" at bounding box center [1025, 333] width 27 height 72
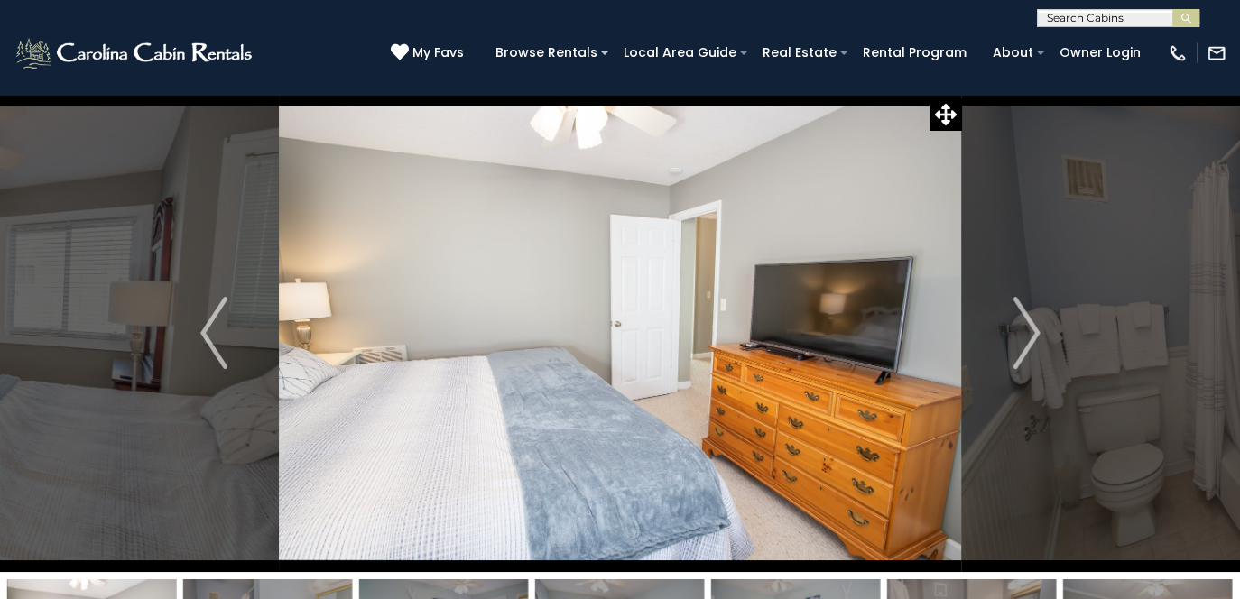
click at [1028, 330] on img "Next" at bounding box center [1025, 333] width 27 height 72
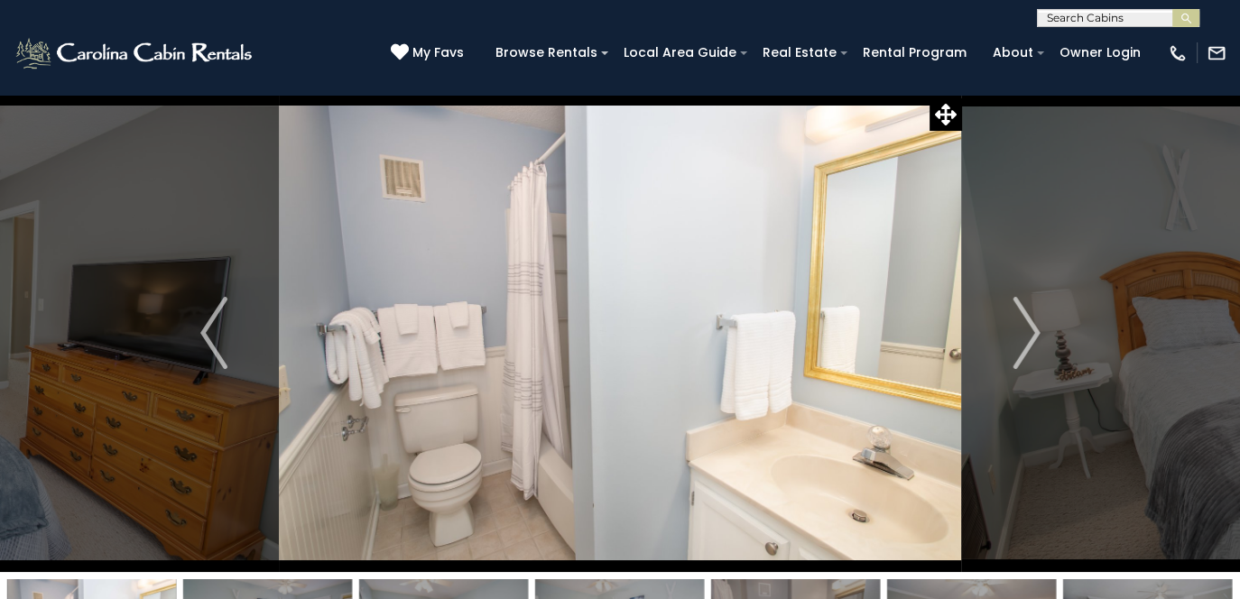
click at [1028, 330] on img "Next" at bounding box center [1025, 333] width 27 height 72
